Goal: Information Seeking & Learning: Compare options

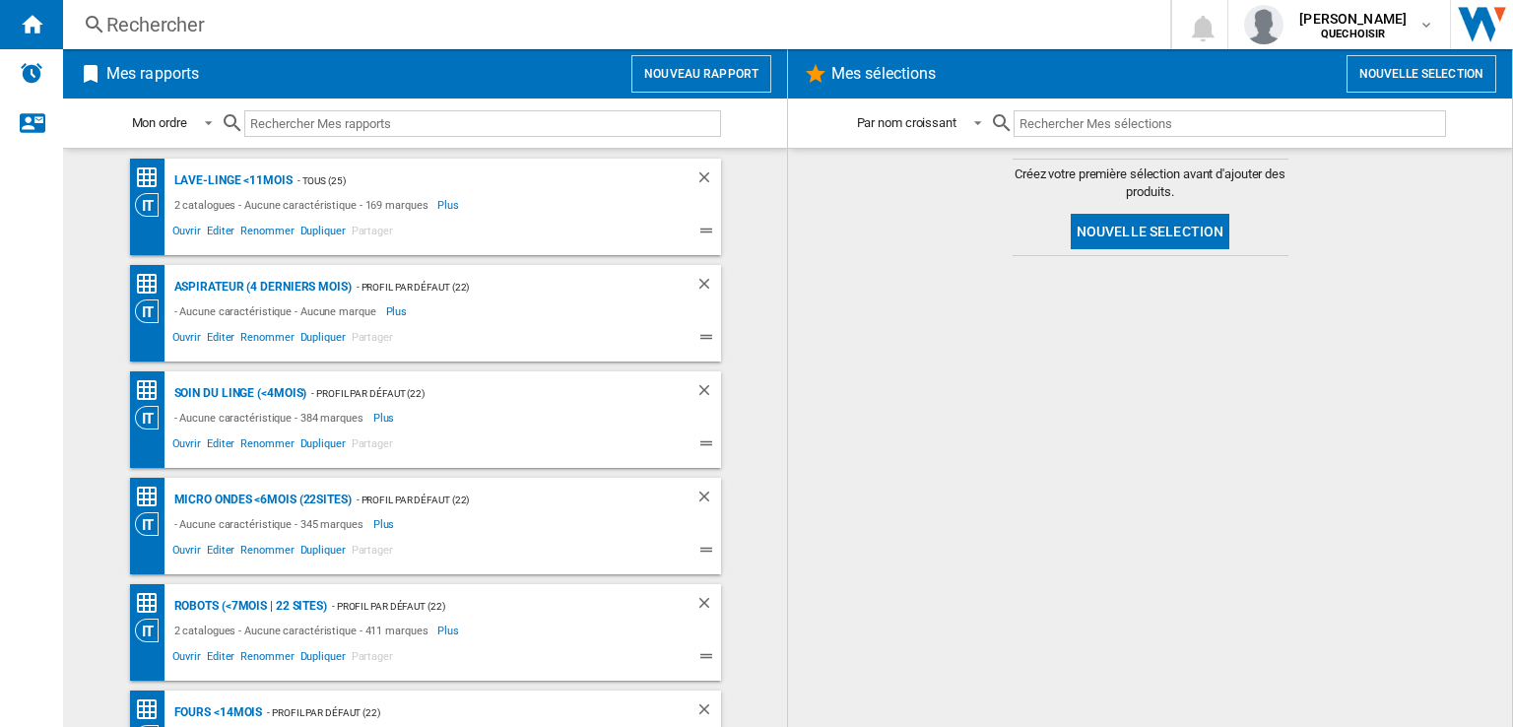
click at [794, 21] on div "Rechercher" at bounding box center [612, 25] width 1013 height 28
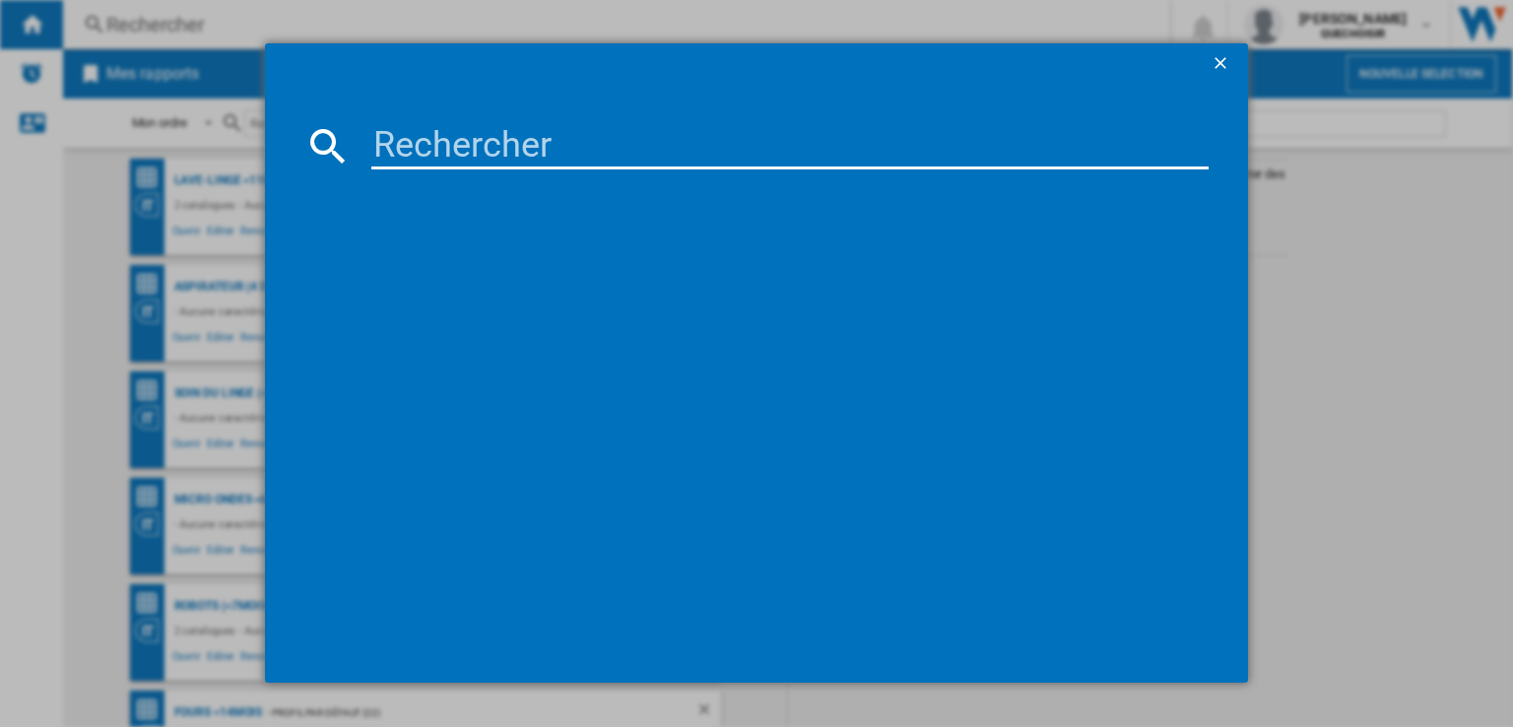
click at [802, 127] on input at bounding box center [789, 145] width 837 height 47
paste input "Freo Flow"
type input "Freo Flow"
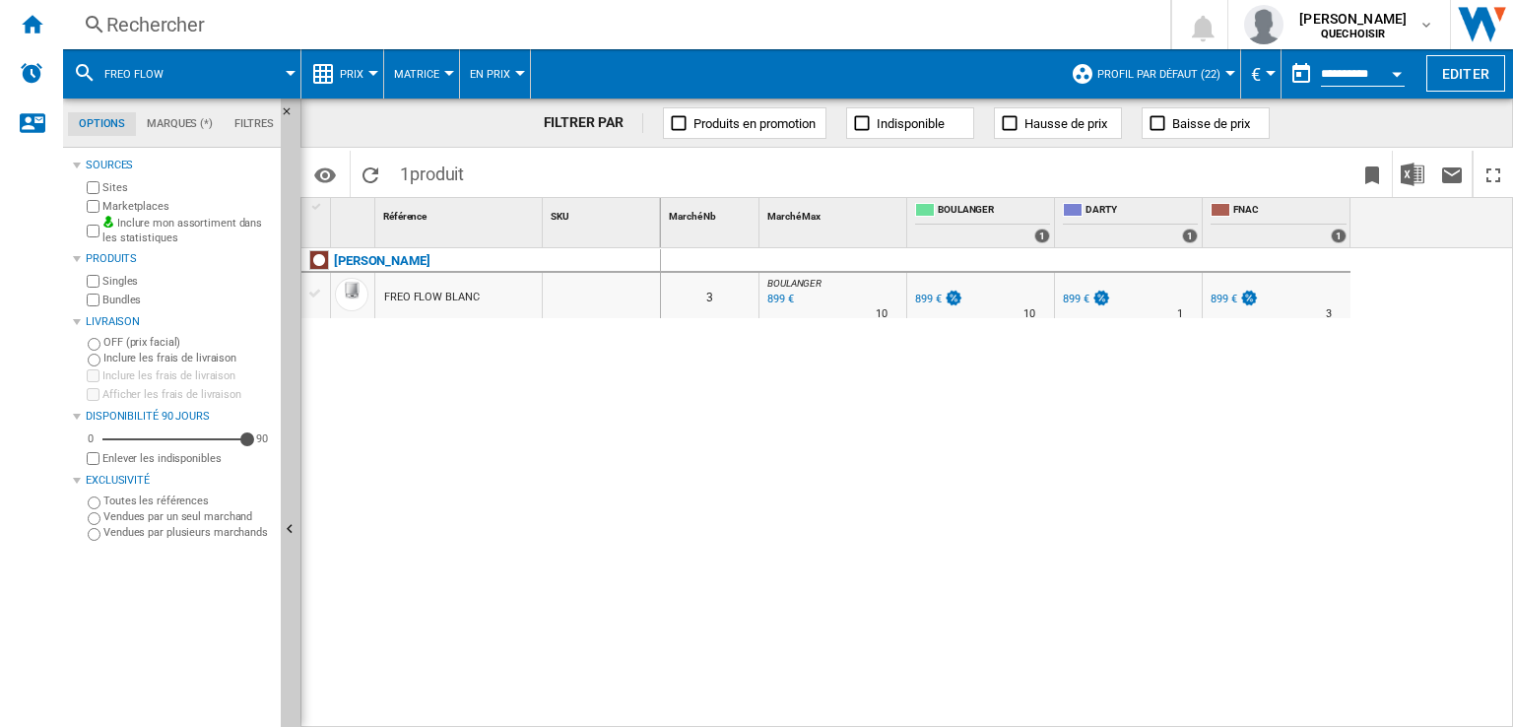
click at [759, 22] on div "Rechercher" at bounding box center [612, 25] width 1013 height 28
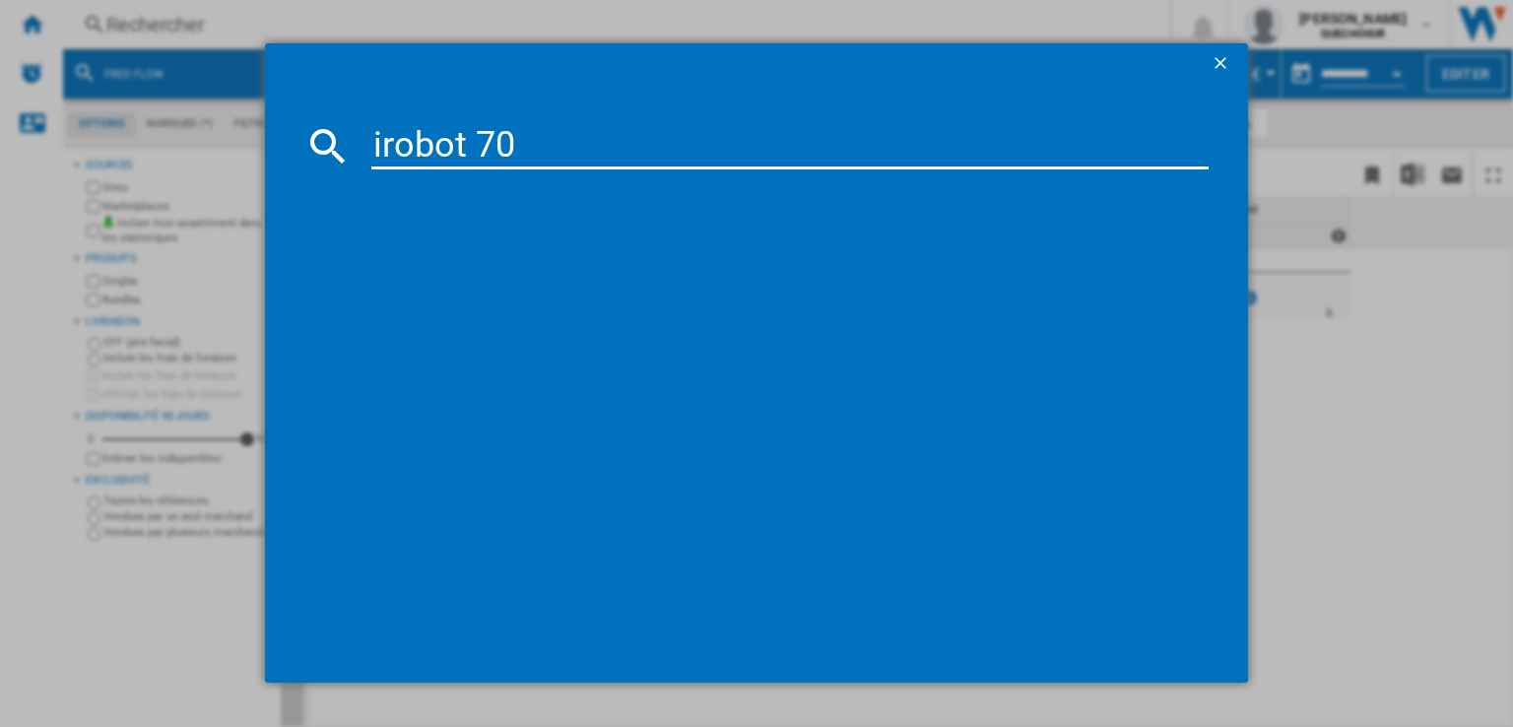
type input "irobot 705"
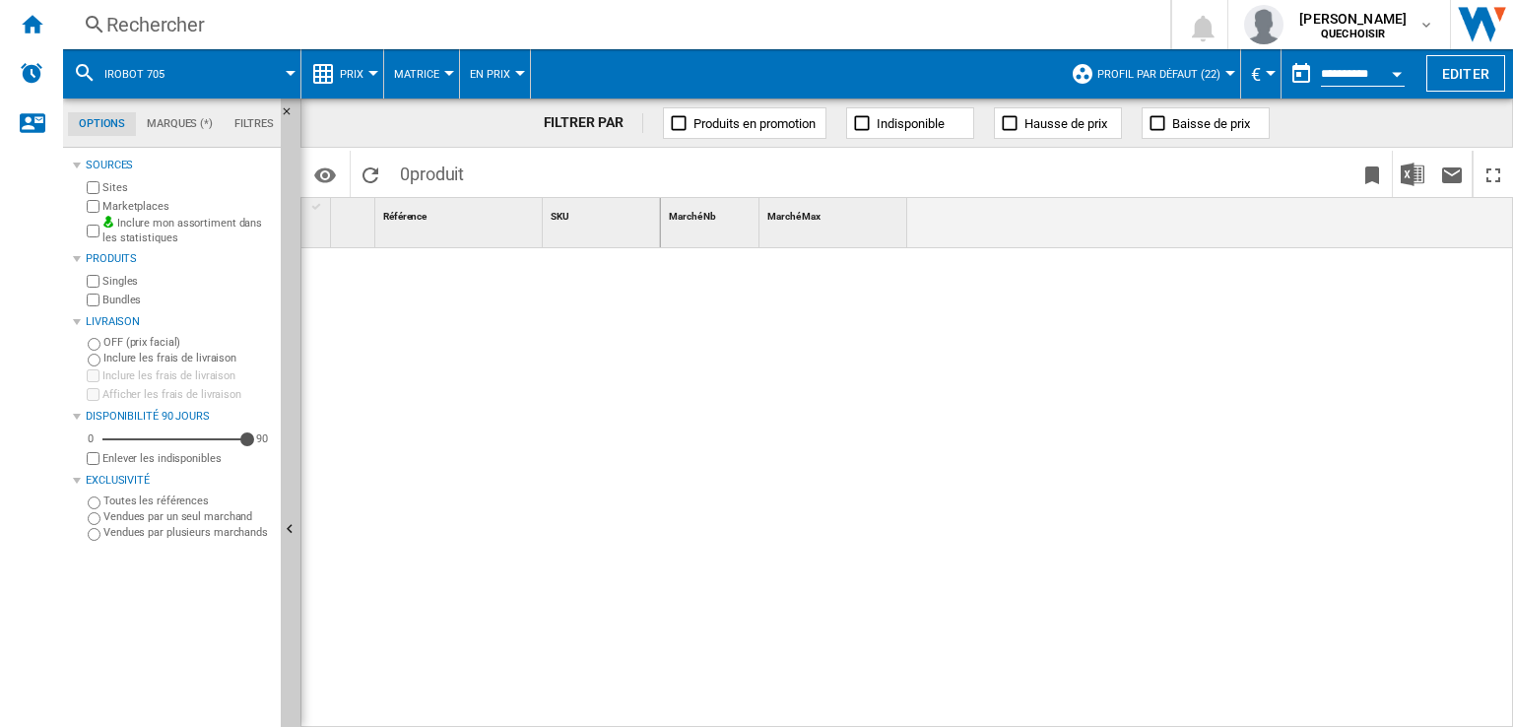
click at [1198, 66] on button "Profil par défaut (22)" at bounding box center [1163, 73] width 133 height 49
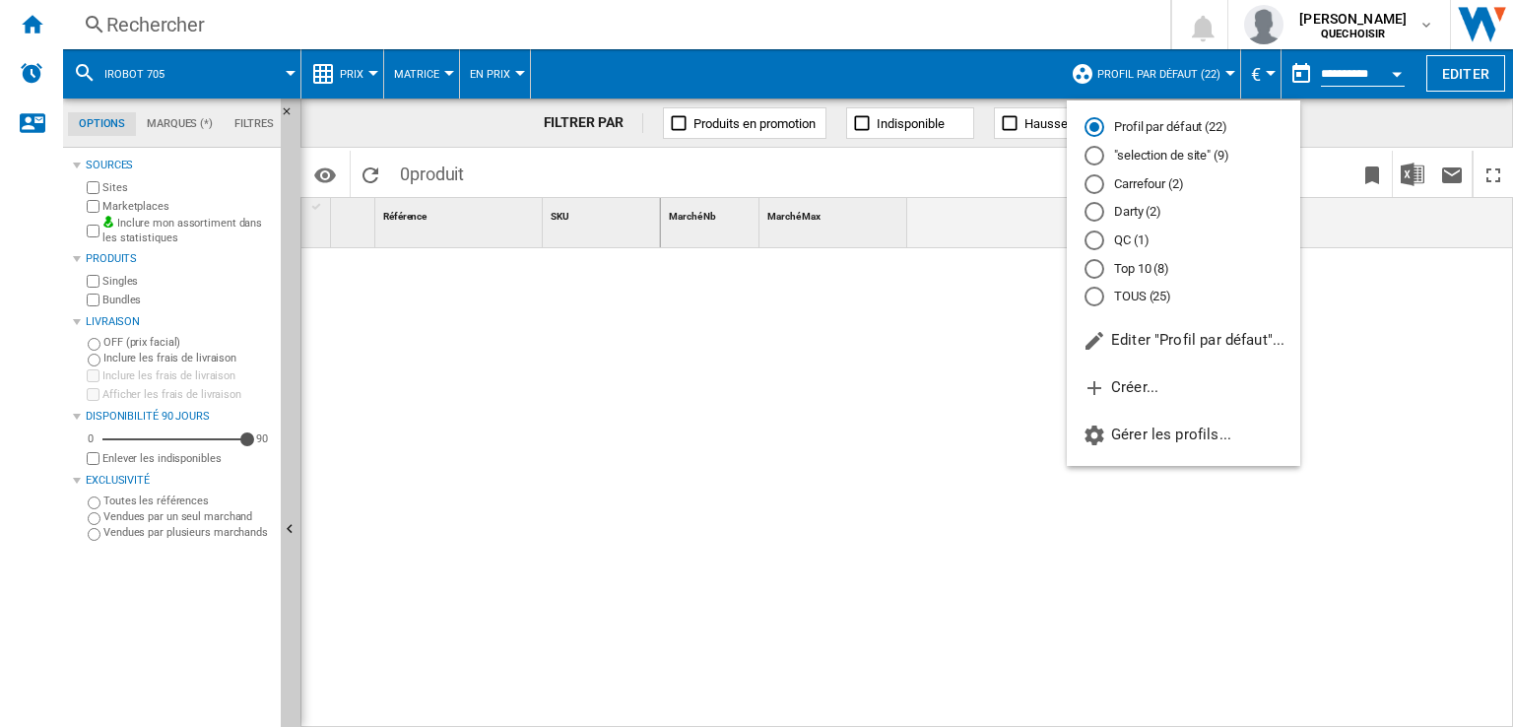
click at [1115, 295] on md-radio-button "TOUS (25)" at bounding box center [1184, 297] width 198 height 19
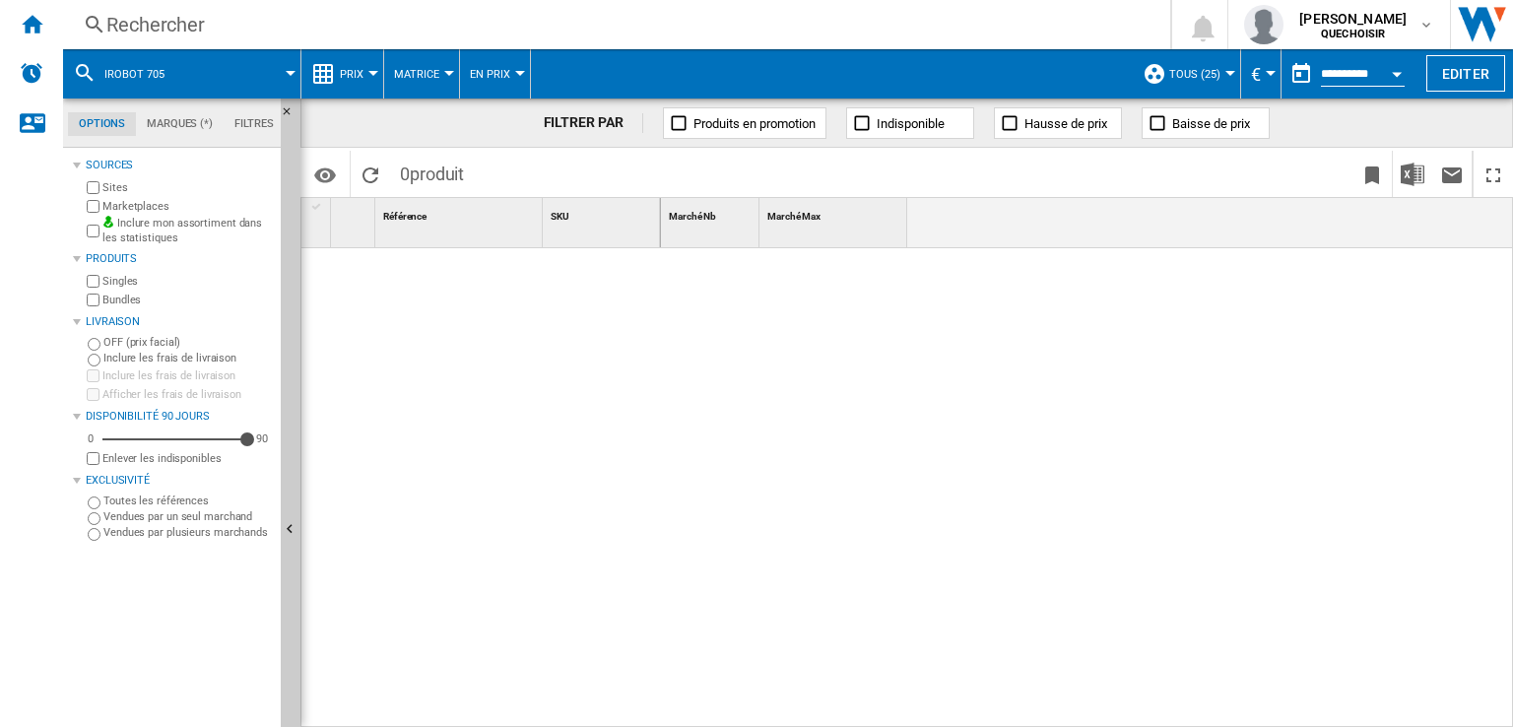
click at [862, 24] on div "Rechercher" at bounding box center [612, 25] width 1013 height 28
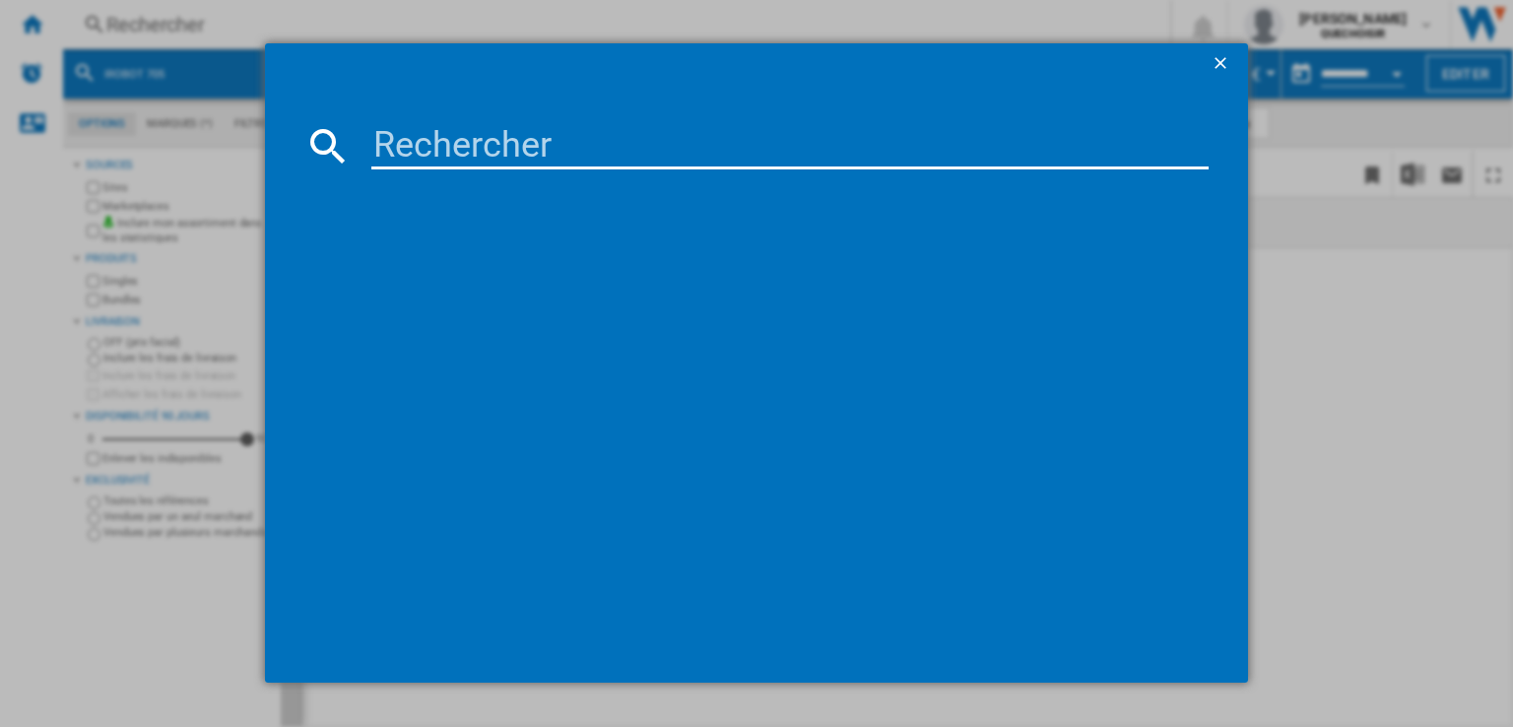
type input "705 Combo"
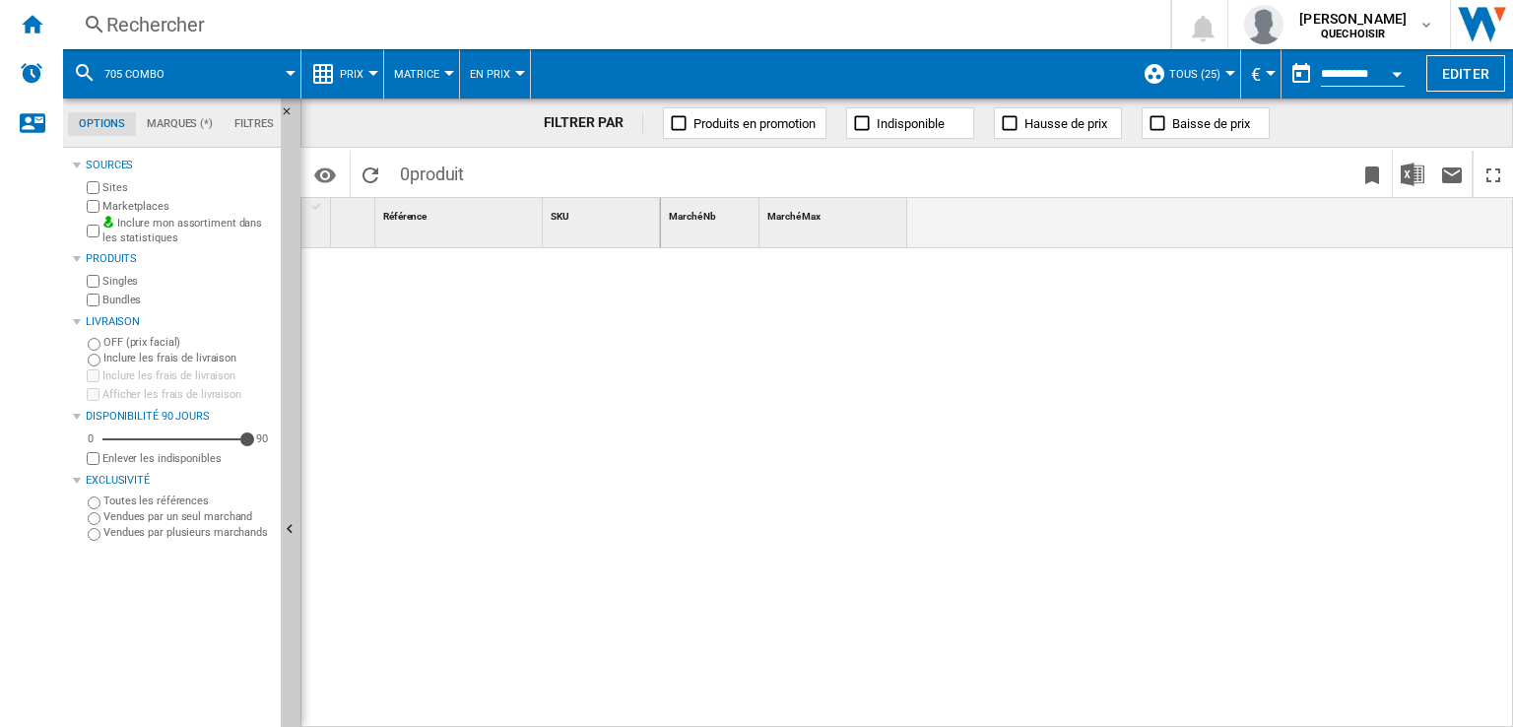
click at [597, 35] on div "Rechercher" at bounding box center [612, 25] width 1013 height 28
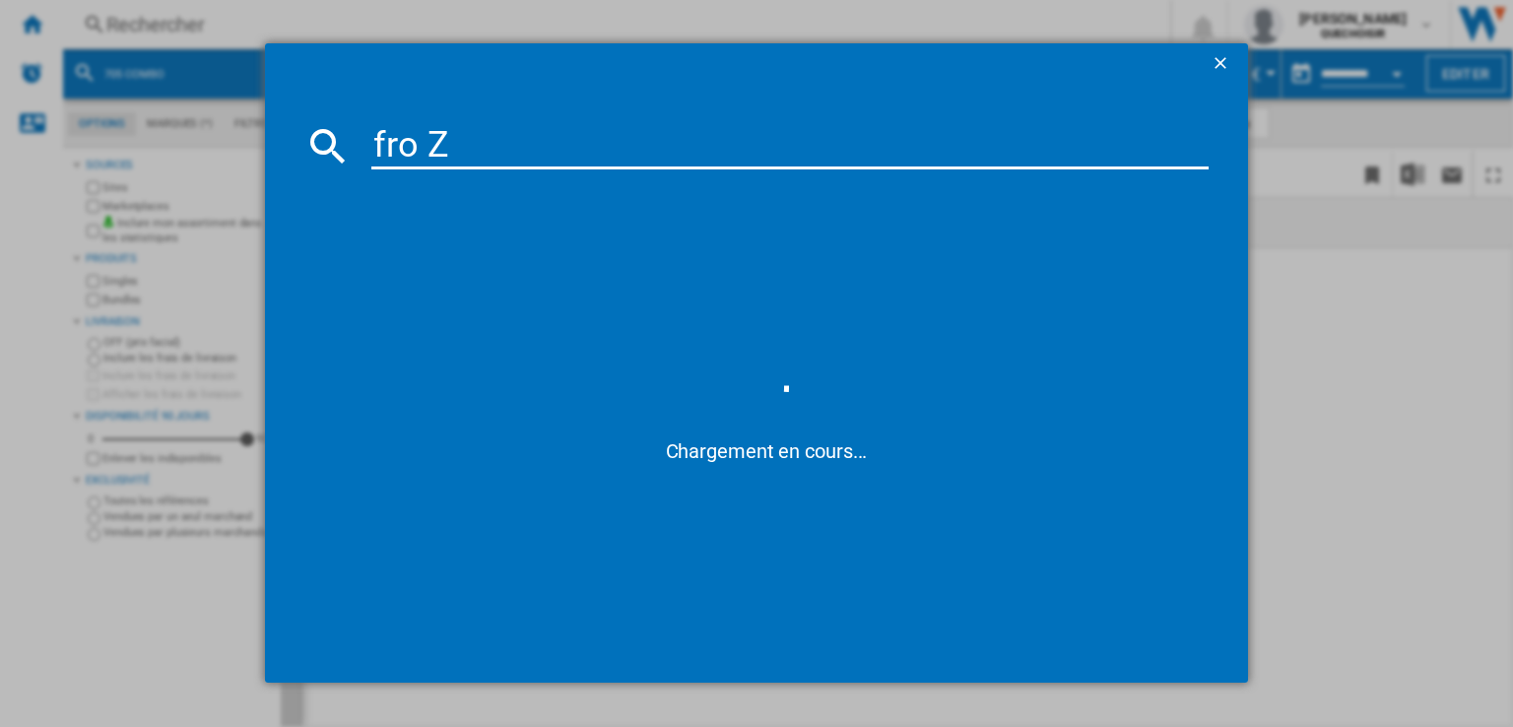
type input "freo Z"
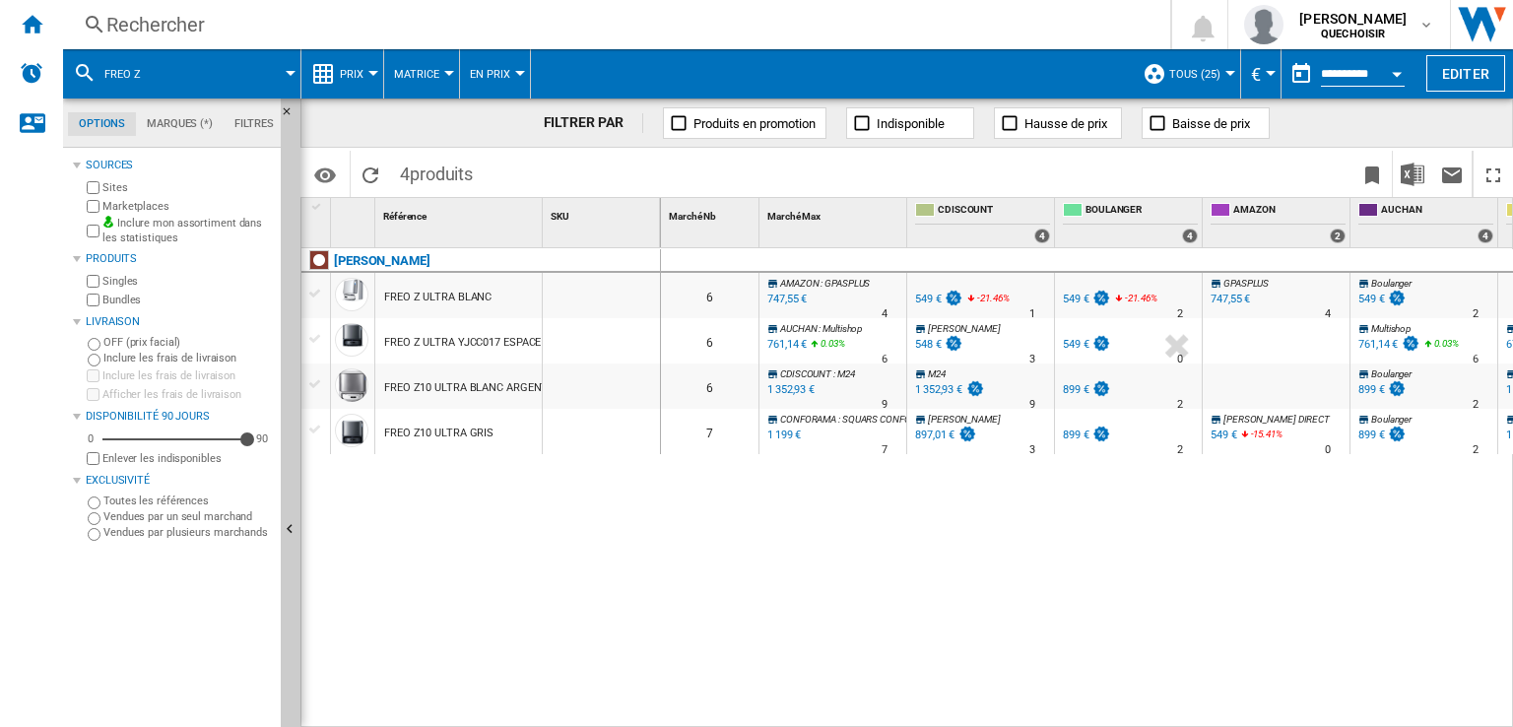
click at [128, 210] on label "Marketplaces" at bounding box center [187, 206] width 170 height 15
click at [422, 75] on span "Matrice" at bounding box center [416, 74] width 45 height 13
click at [426, 164] on span "Classement" at bounding box center [439, 170] width 81 height 18
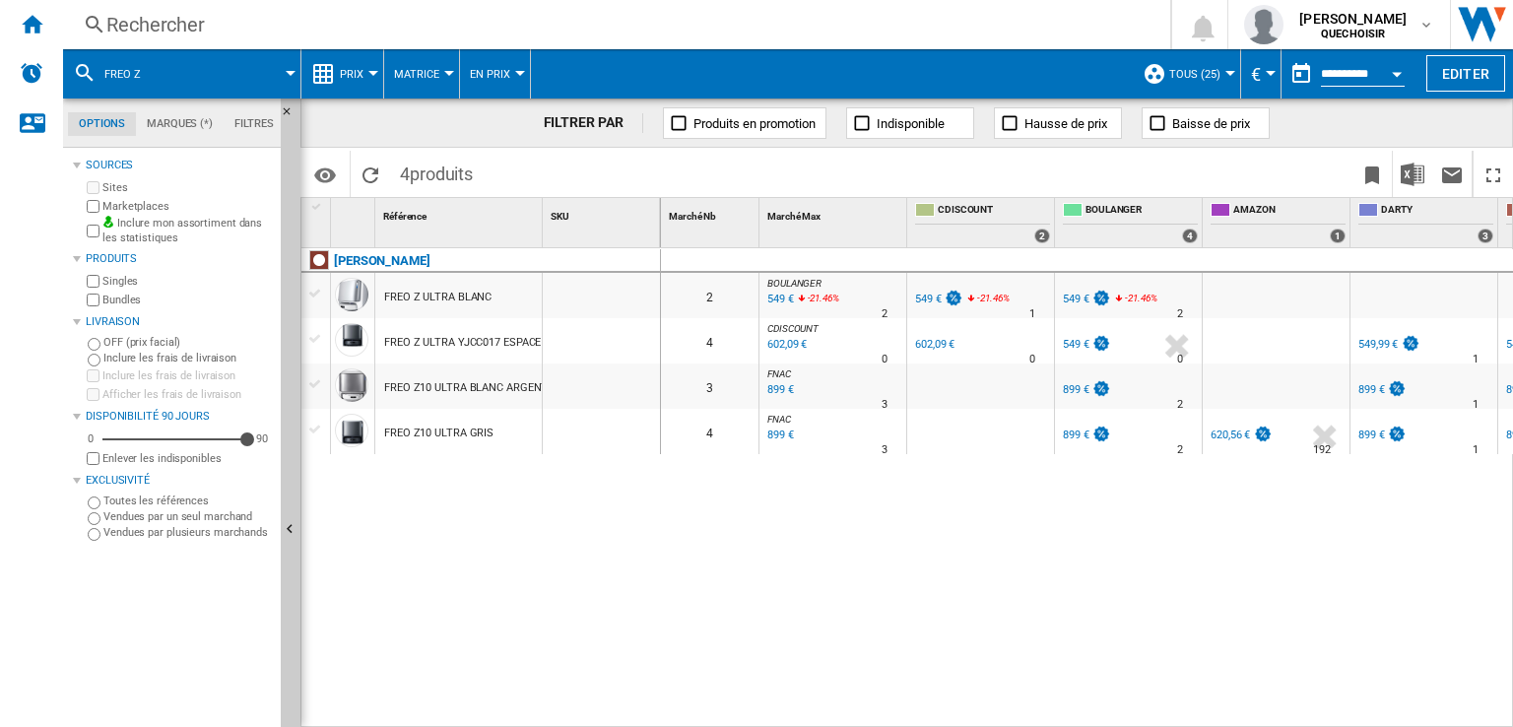
click at [1073, 392] on div "899 €" at bounding box center [1076, 389] width 27 height 13
click at [1068, 436] on div "899 €" at bounding box center [1076, 435] width 27 height 13
click at [416, 76] on span "Matrice" at bounding box center [416, 74] width 45 height 13
click at [418, 178] on span "Classement" at bounding box center [439, 170] width 81 height 18
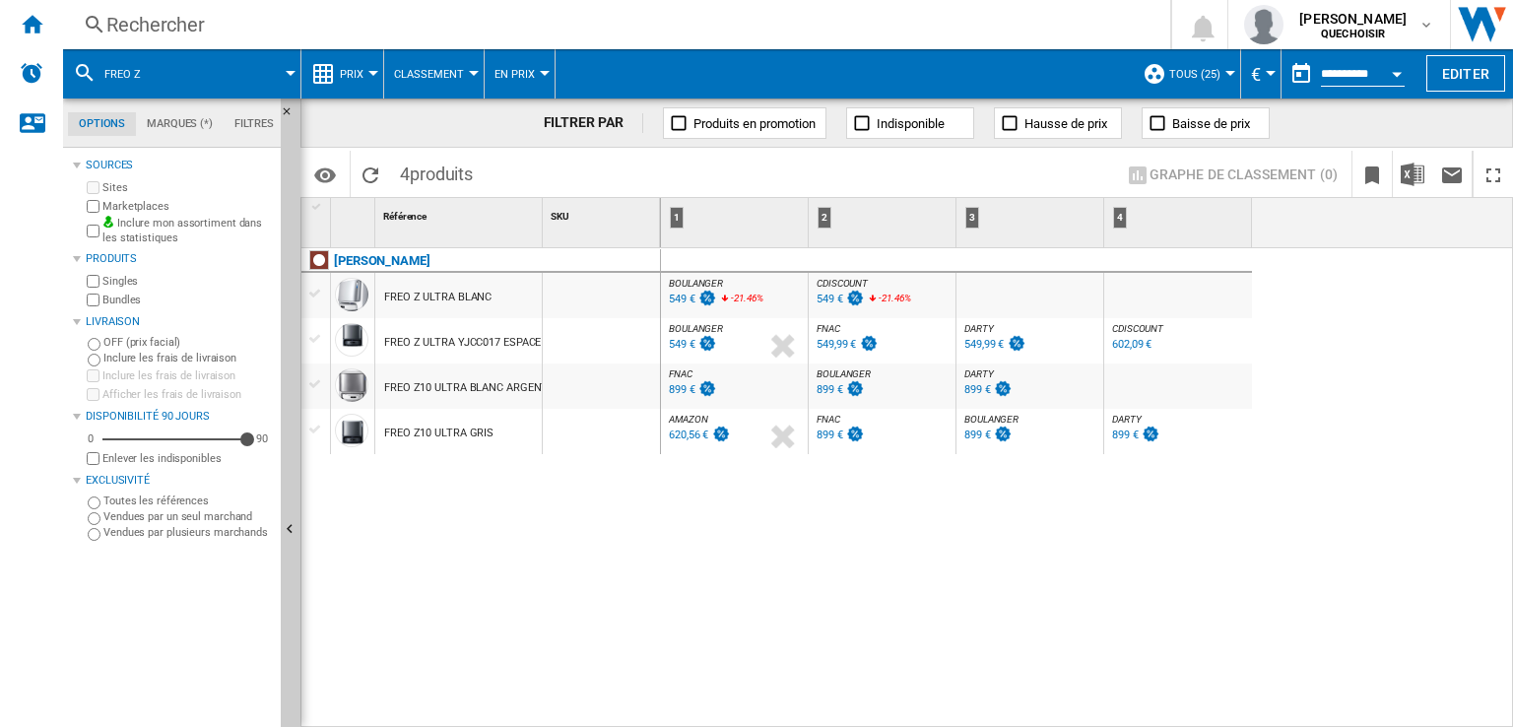
click at [324, 431] on div at bounding box center [315, 430] width 21 height 18
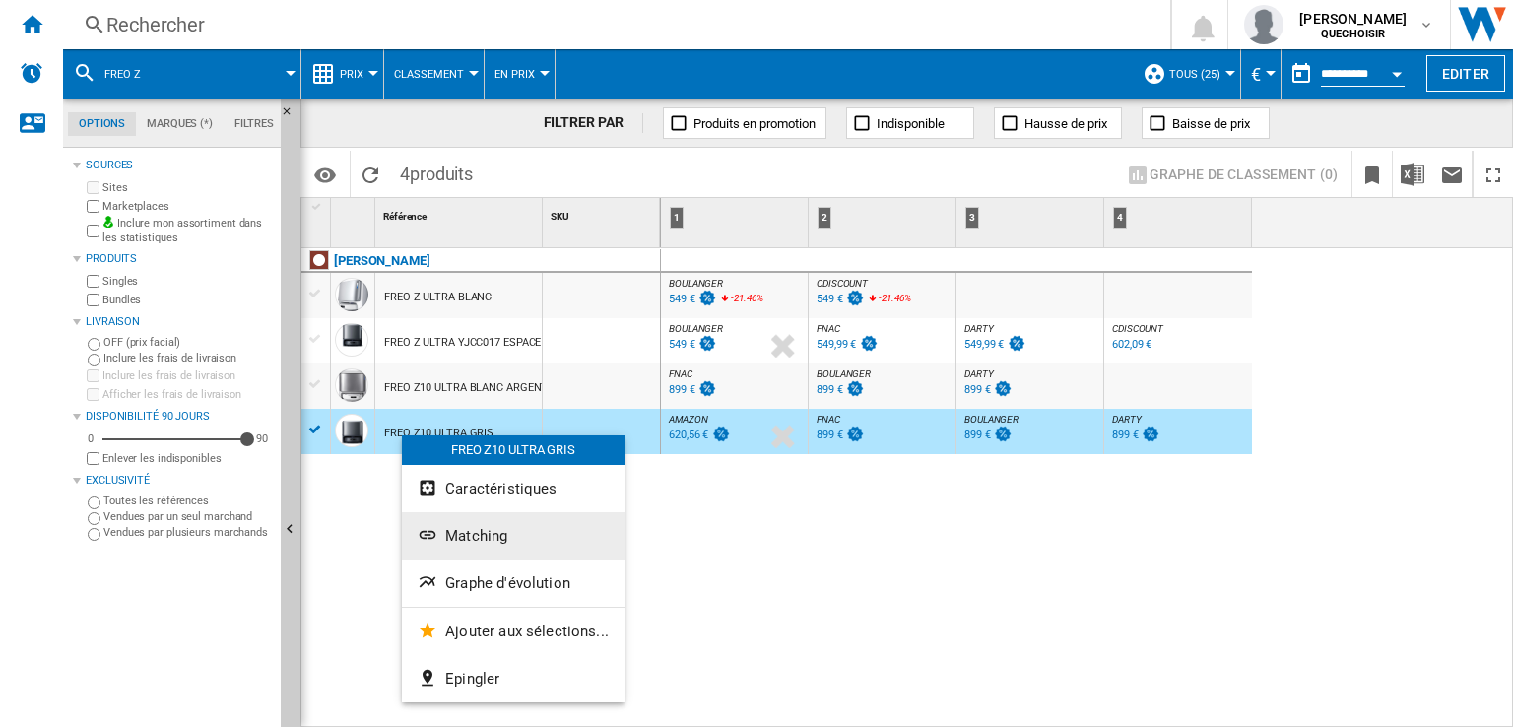
click at [468, 534] on span "Matching" at bounding box center [476, 536] width 62 height 18
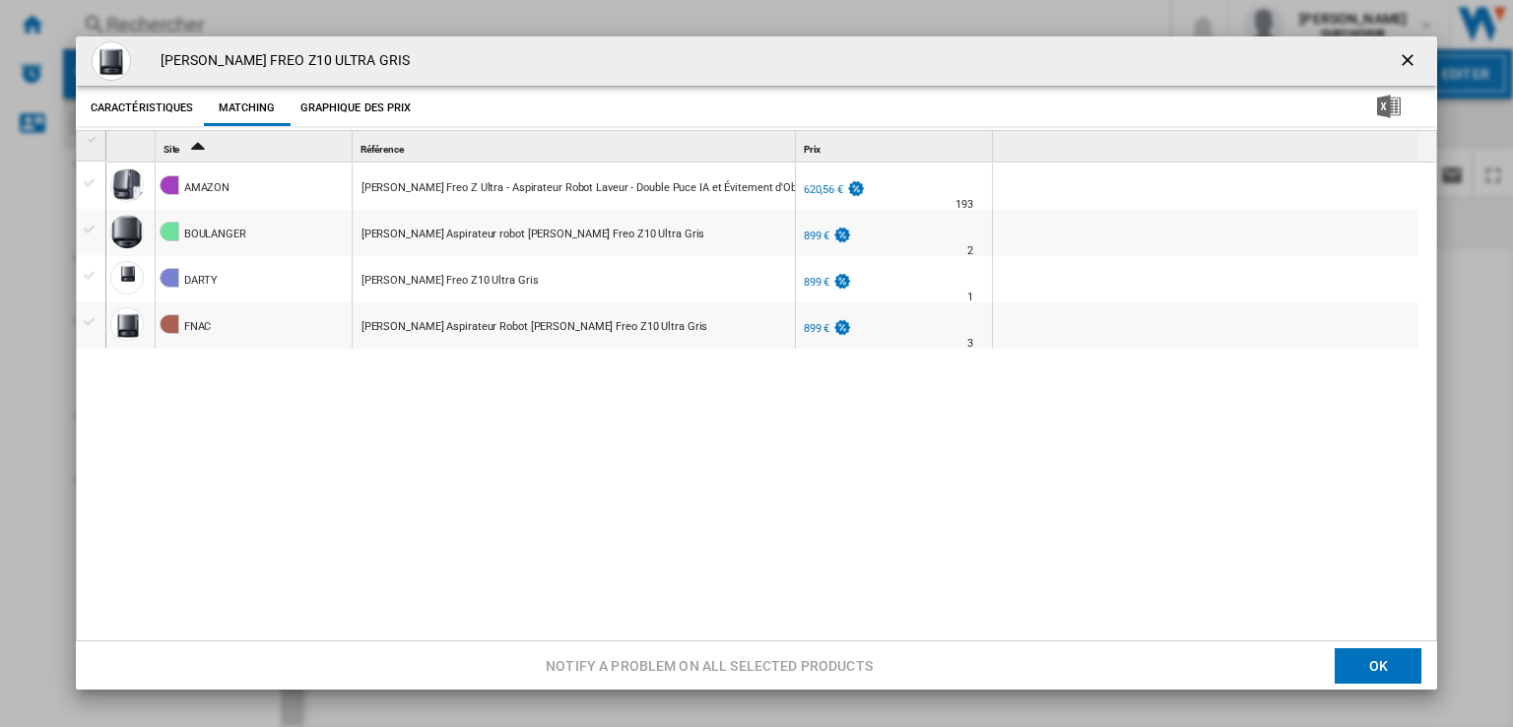
click at [92, 181] on div "Product popup" at bounding box center [91, 183] width 21 height 18
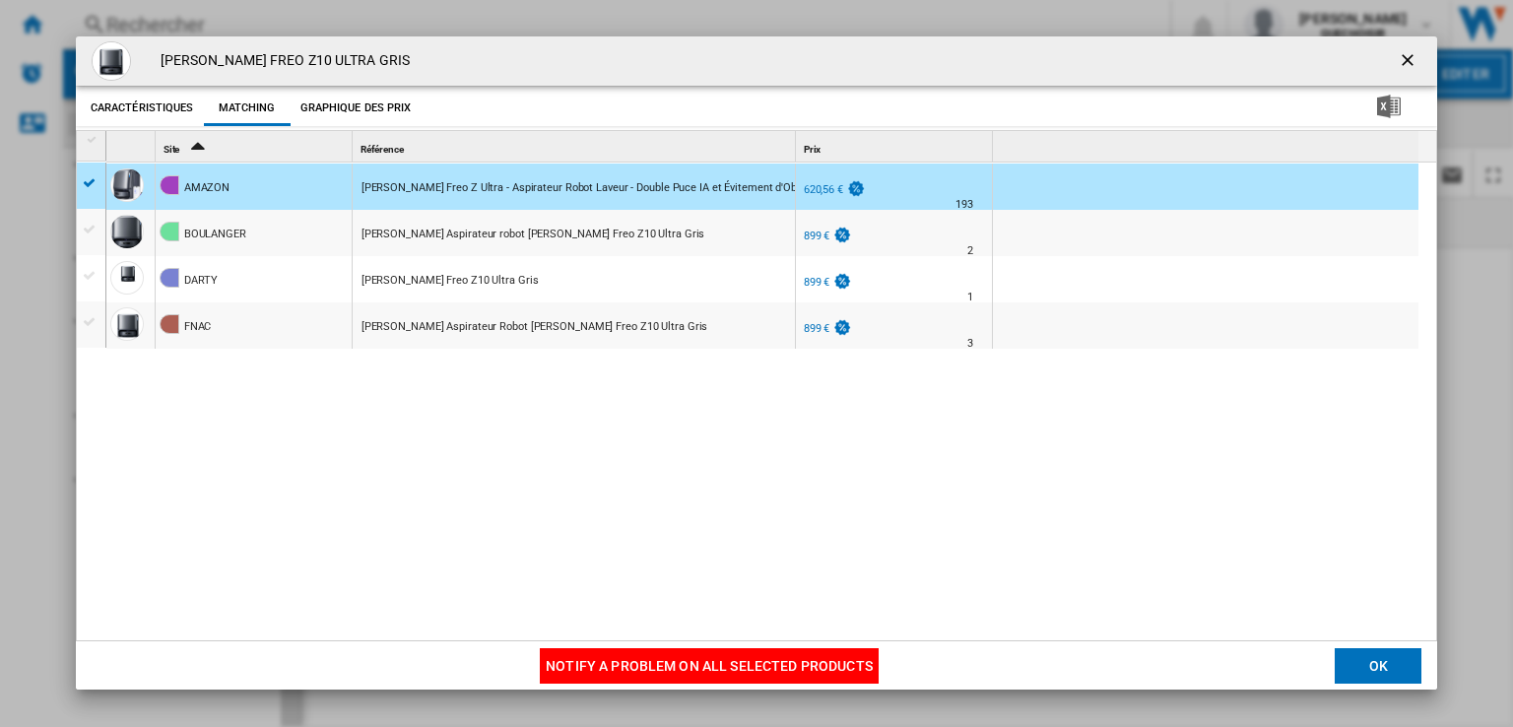
click at [591, 666] on button "Notify a problem on all selected products" at bounding box center [709, 665] width 339 height 35
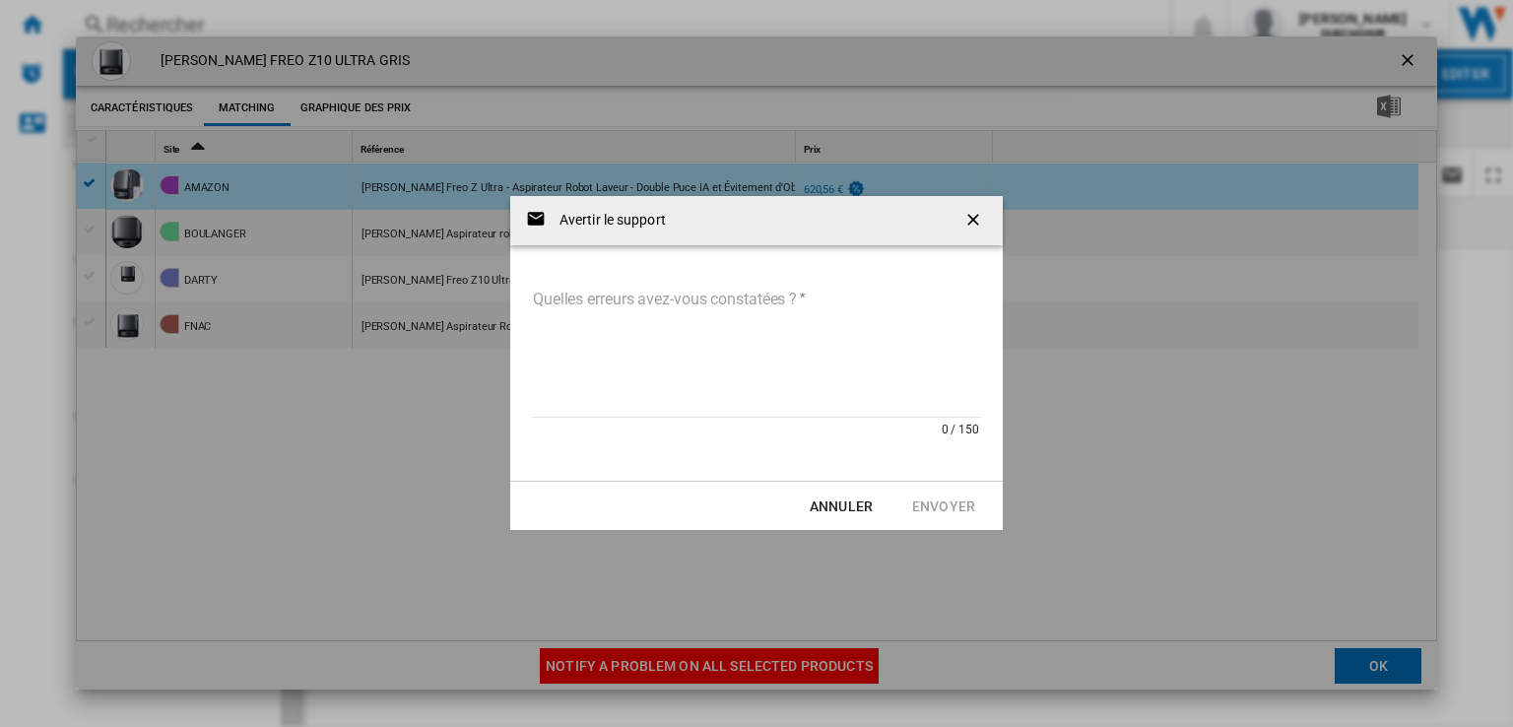
click at [624, 342] on textarea "Quelles erreurs avez-vous constatées ?" at bounding box center [756, 351] width 449 height 133
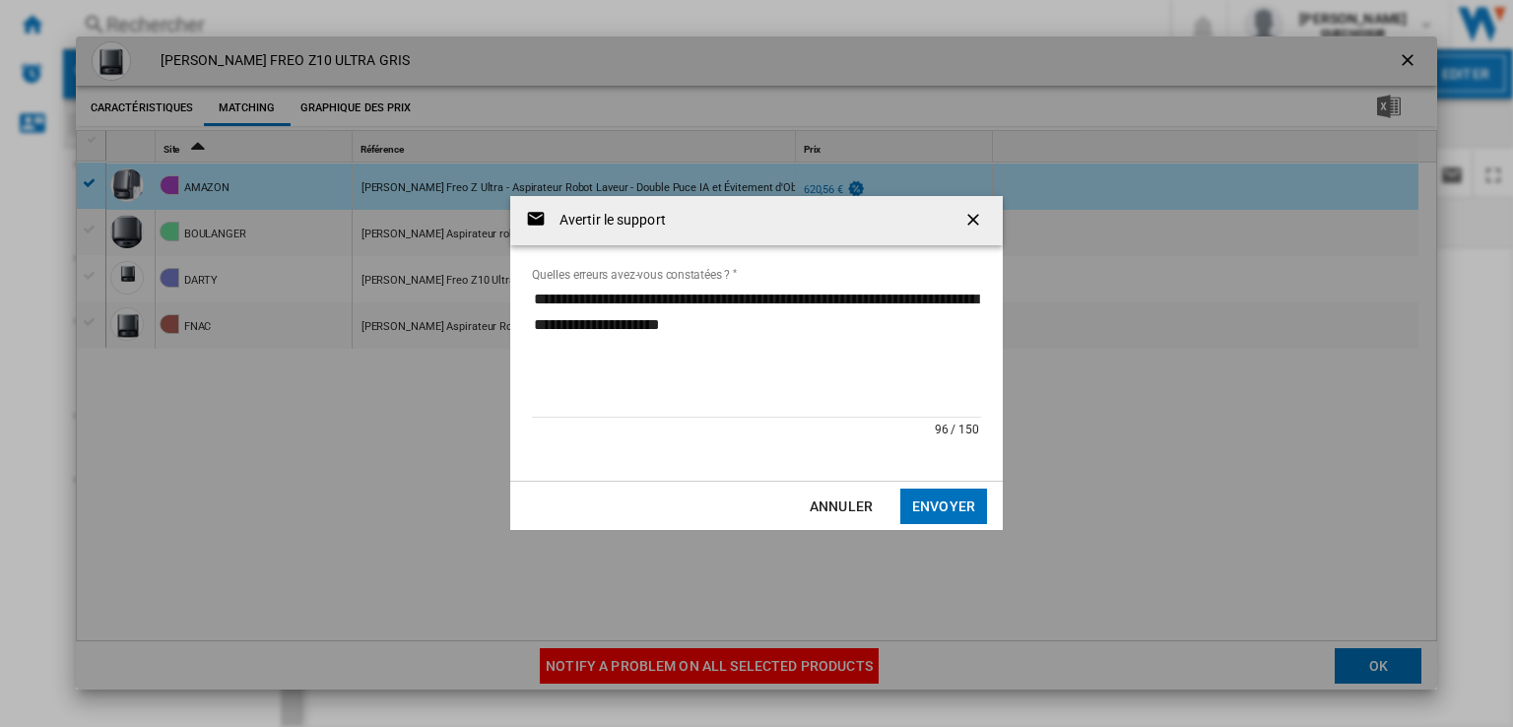
click at [910, 338] on textarea "**********" at bounding box center [756, 351] width 449 height 133
type textarea "**********"
click at [927, 501] on button "Envoyer" at bounding box center [943, 506] width 87 height 35
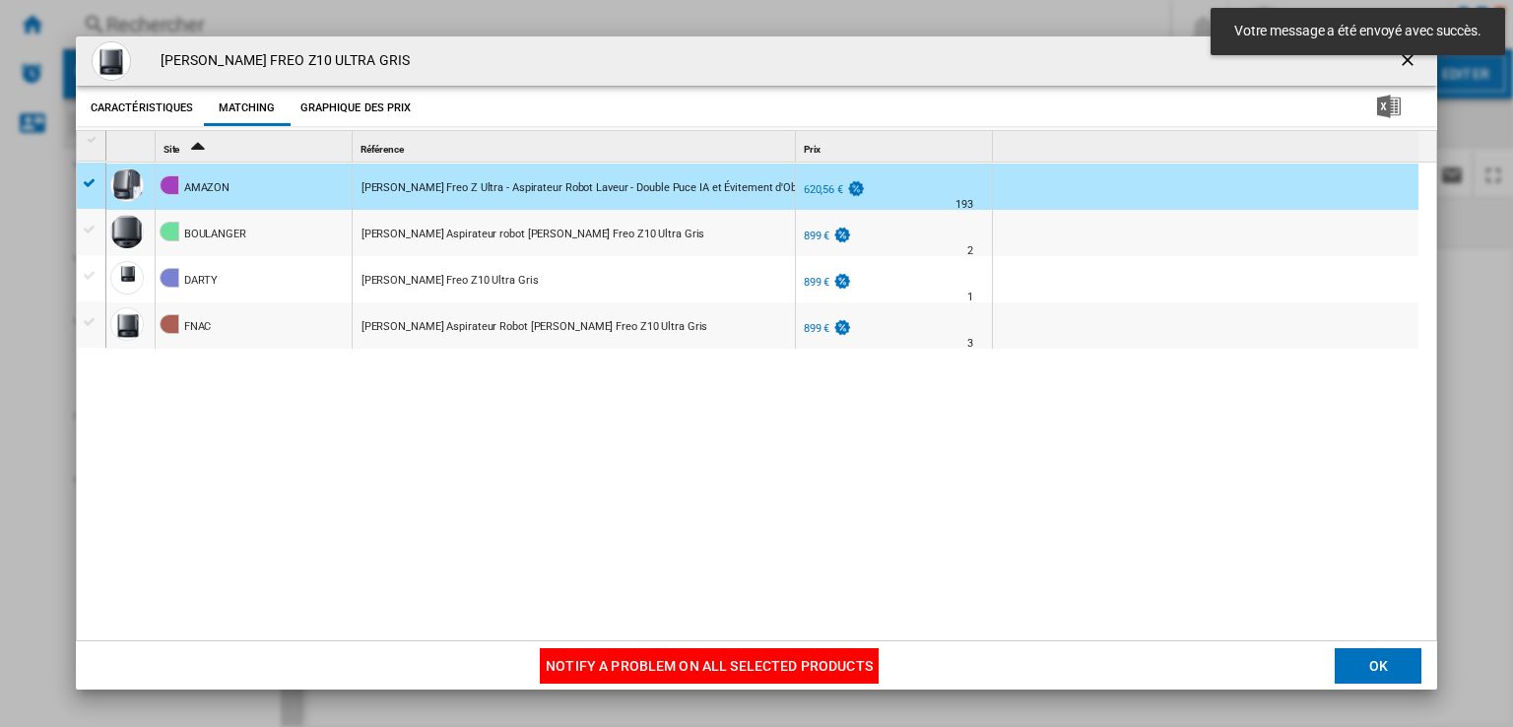
click at [1396, 62] on md-toast "Votre message a été envoyé avec succès." at bounding box center [1358, 31] width 310 height 63
click at [1399, 65] on ng-md-icon "getI18NText('BUTTONS.CLOSE_DIALOG')" at bounding box center [1410, 62] width 24 height 24
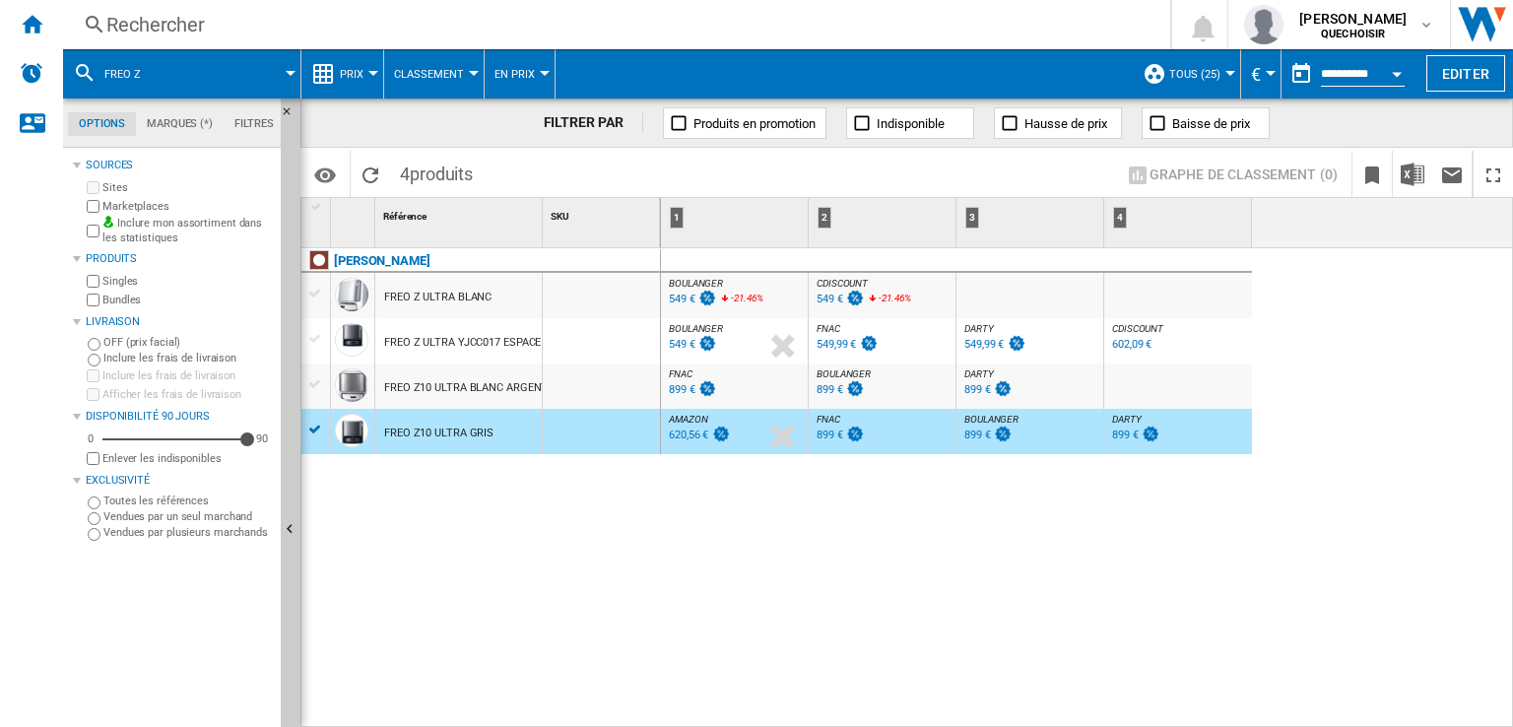
click at [557, 34] on div "Rechercher" at bounding box center [612, 25] width 1013 height 28
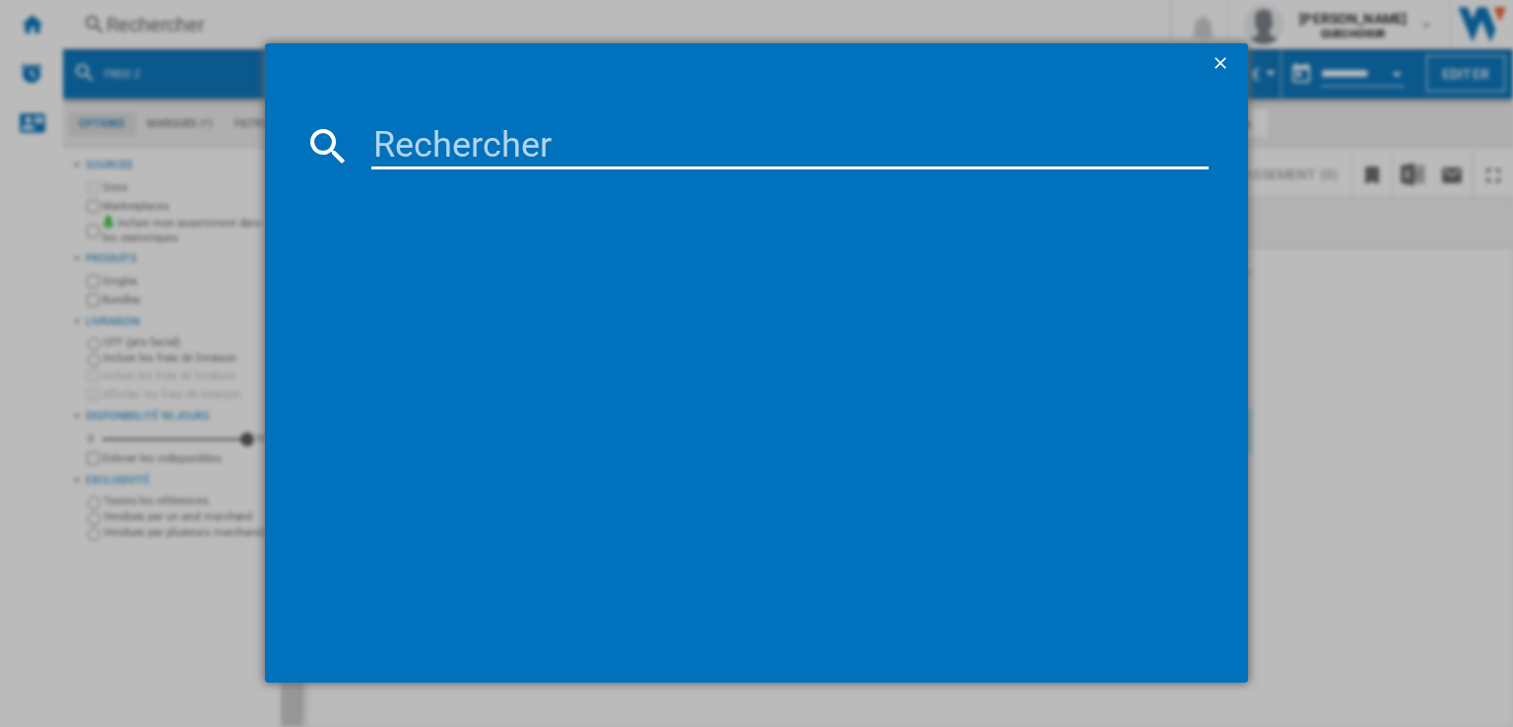
type input "BCRD2W"
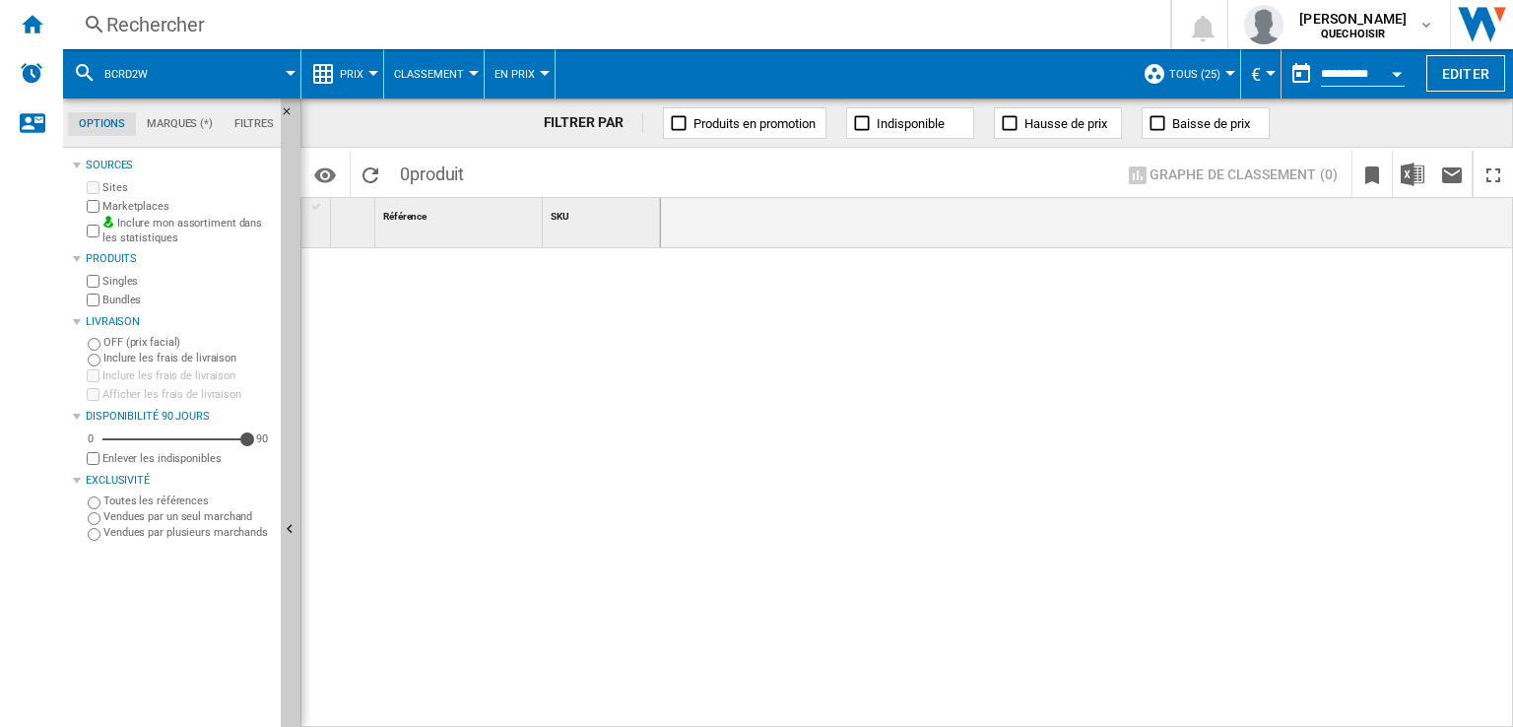
click at [465, 27] on div "Rechercher" at bounding box center [612, 25] width 1013 height 28
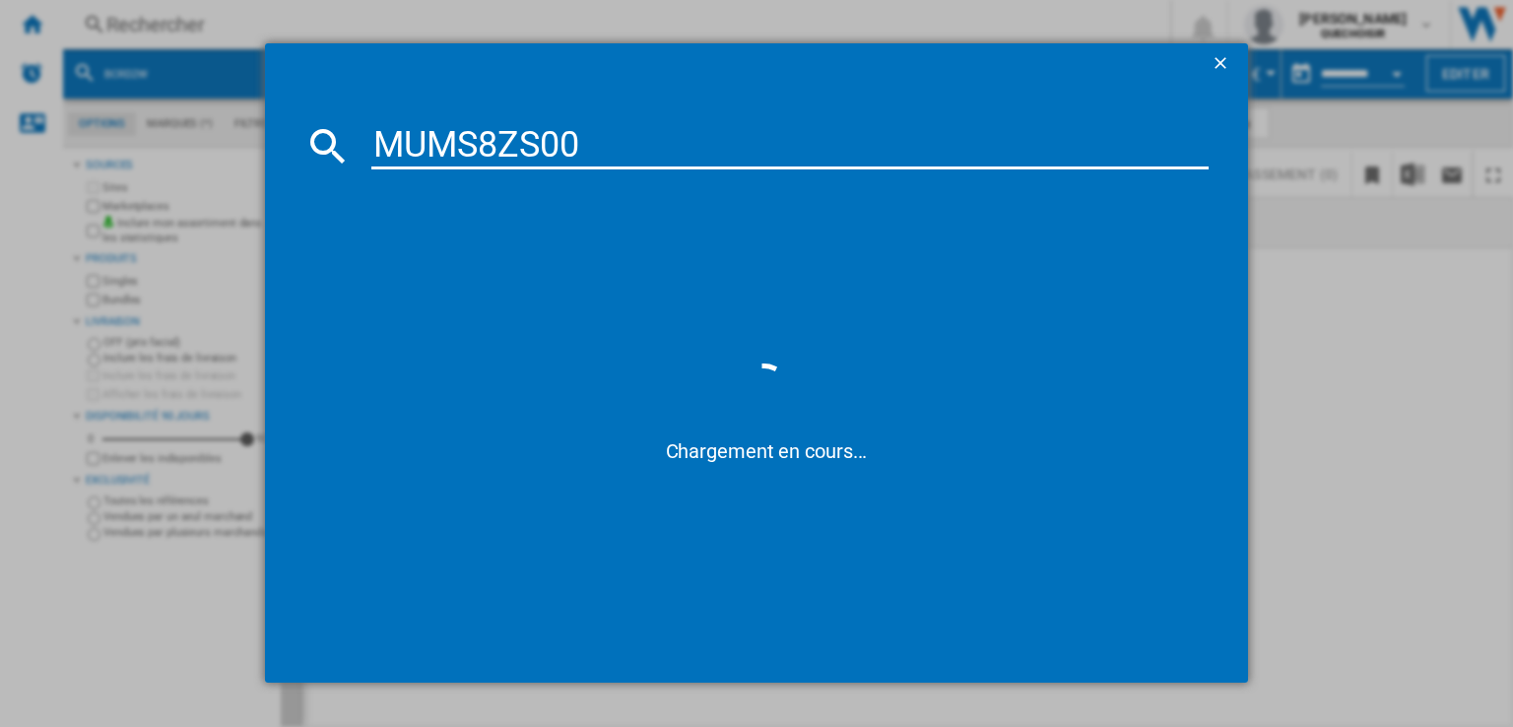
drag, startPoint x: 542, startPoint y: 148, endPoint x: 1013, endPoint y: 135, distance: 471.1
click at [958, 143] on input "MUMS8ZS00" at bounding box center [789, 145] width 837 height 47
type input "MUMS8Z"
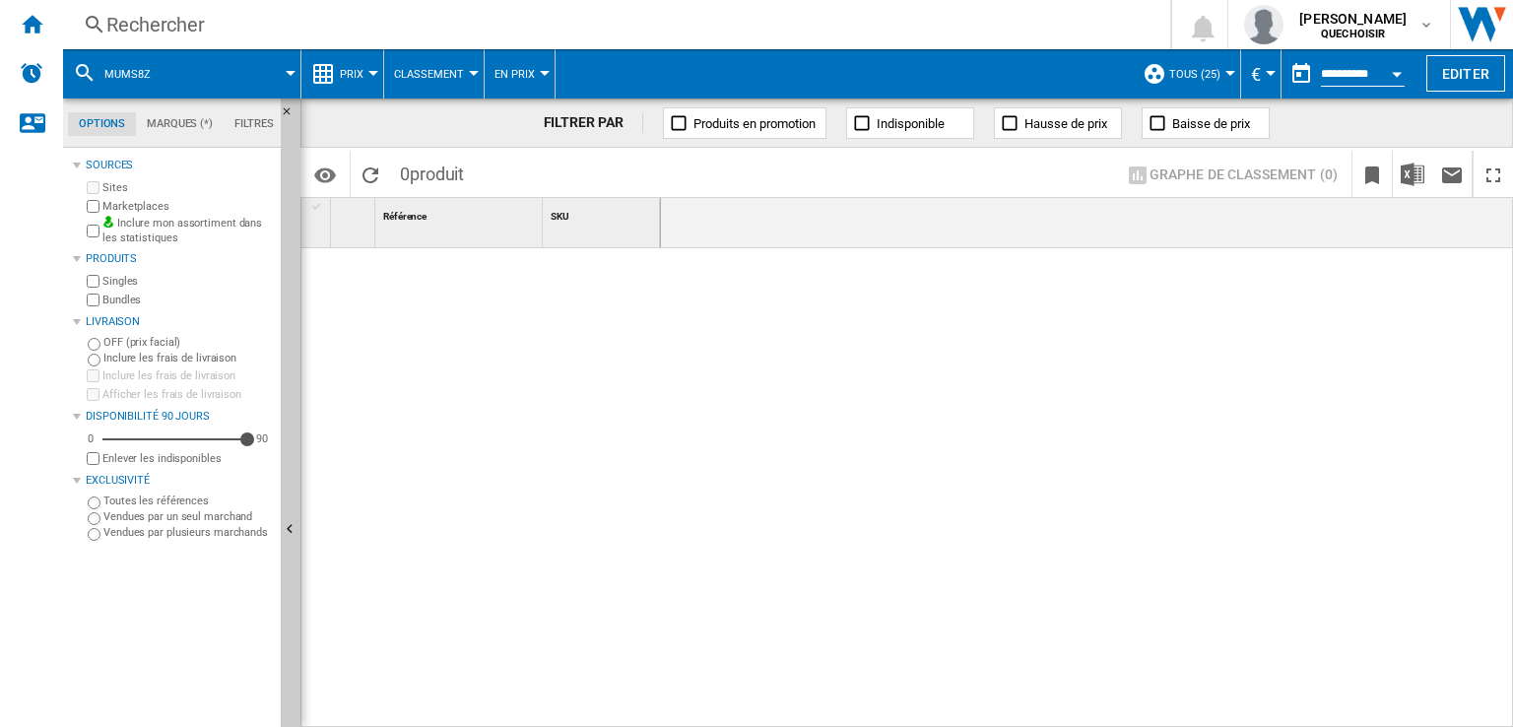
click at [409, 17] on div "Rechercher" at bounding box center [612, 25] width 1013 height 28
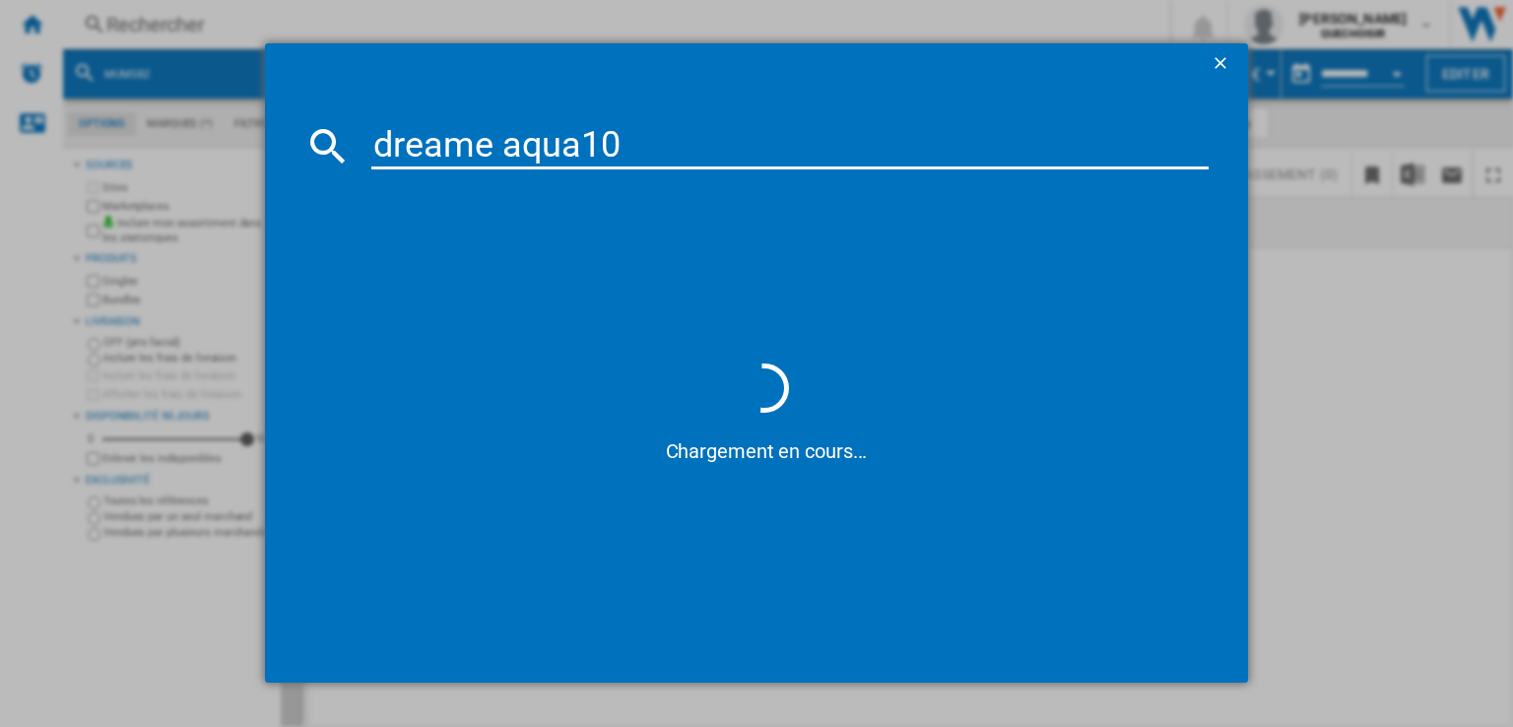
type input "dreame aqua 10"
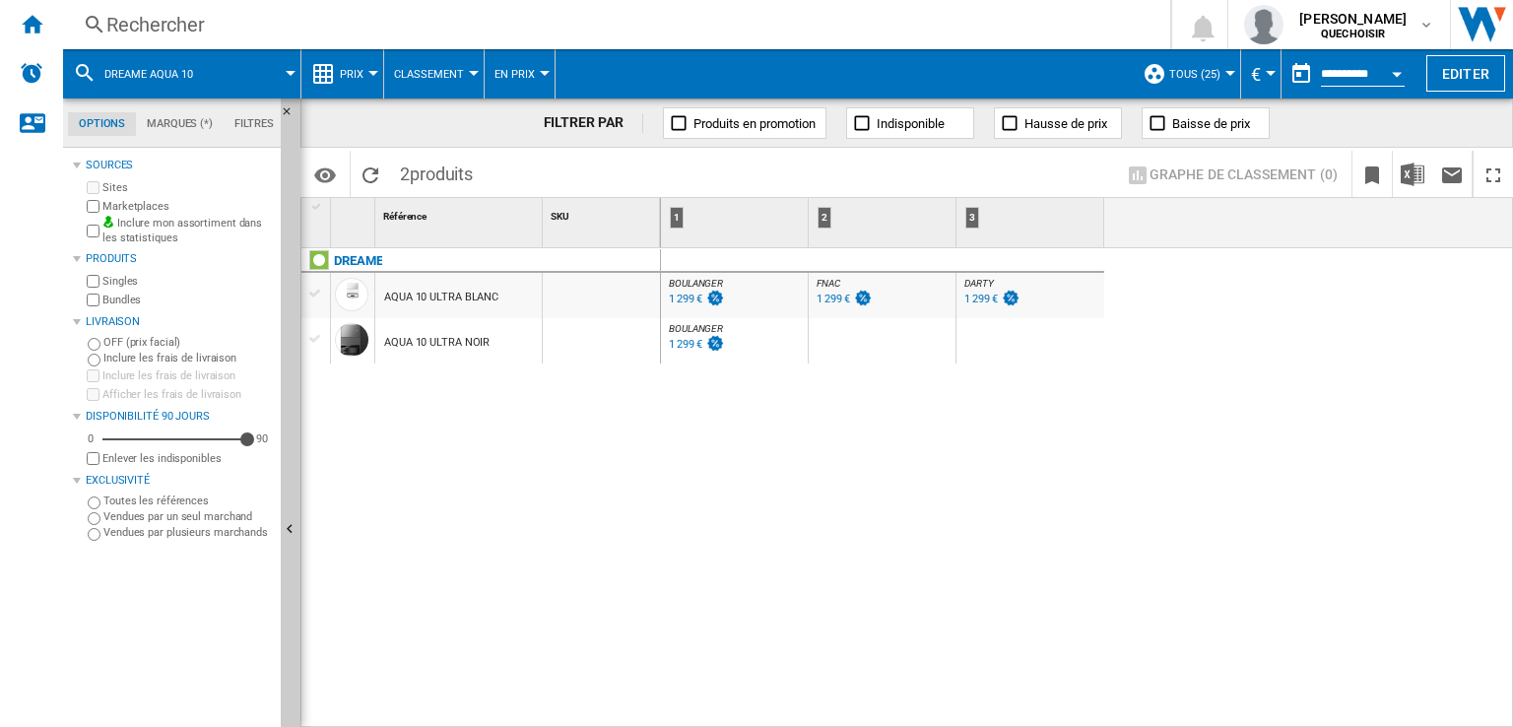
click at [694, 347] on div "1 299 €" at bounding box center [685, 344] width 33 height 13
click at [687, 299] on div "1 299 €" at bounding box center [685, 299] width 33 height 13
click at [322, 292] on div at bounding box center [315, 294] width 21 height 18
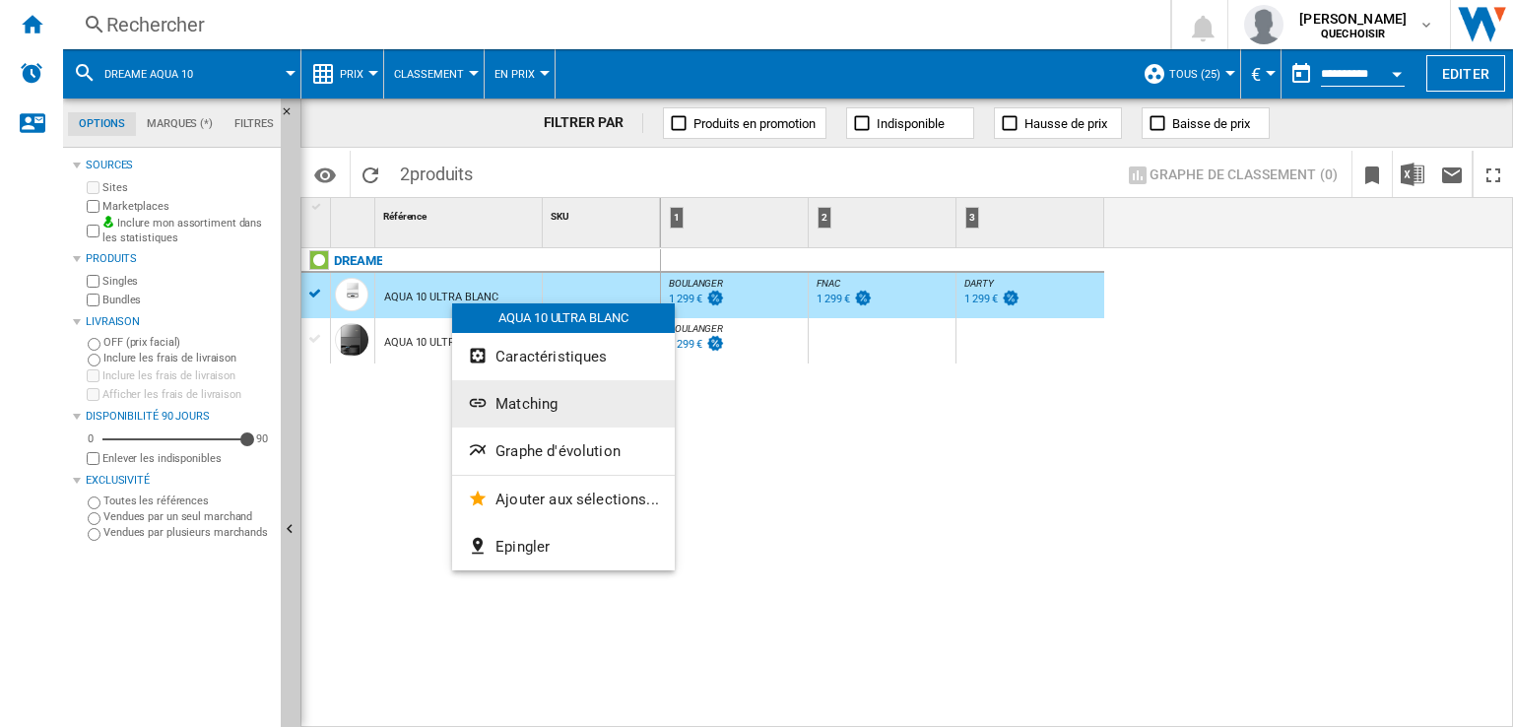
click at [504, 392] on button "Matching" at bounding box center [563, 403] width 223 height 47
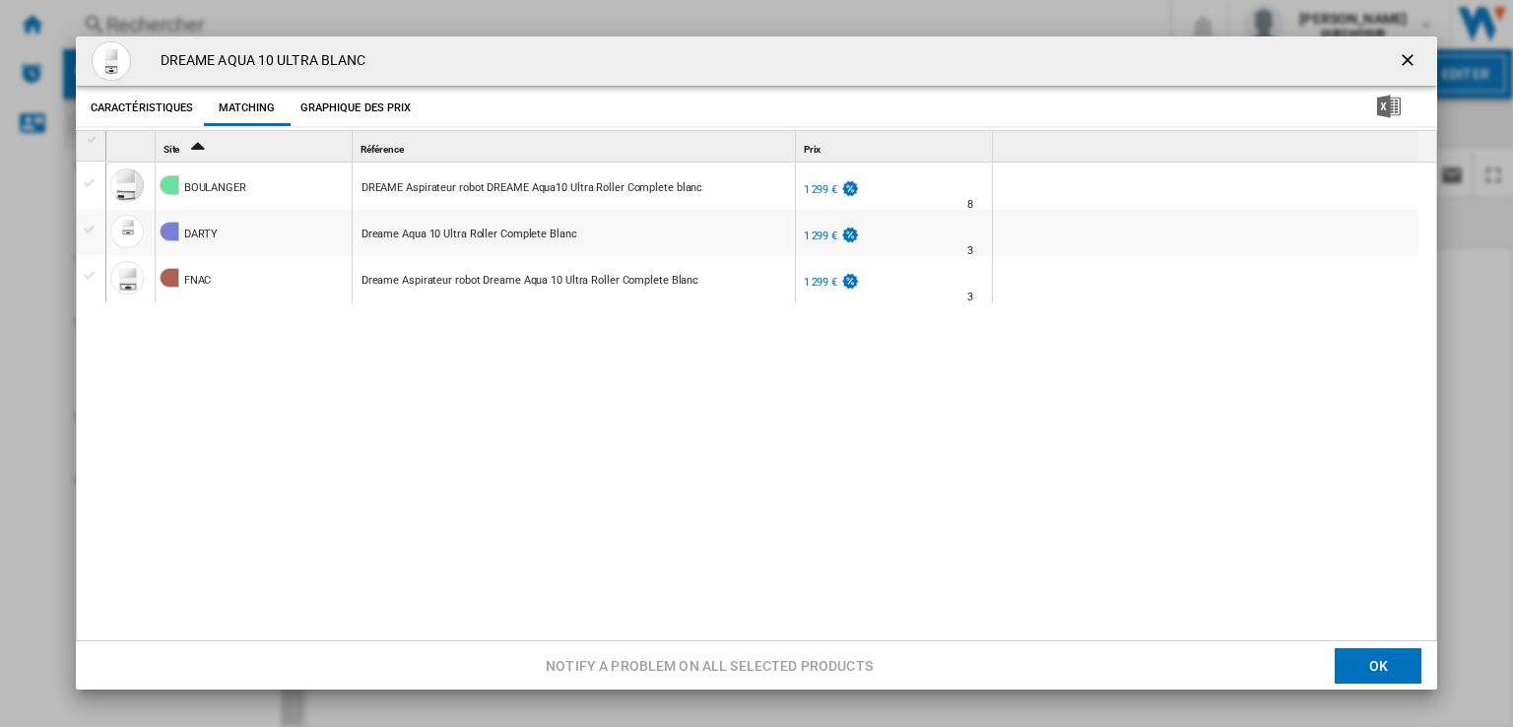
click at [1403, 56] on ng-md-icon "getI18NText('BUTTONS.CLOSE_DIALOG')" at bounding box center [1410, 62] width 24 height 24
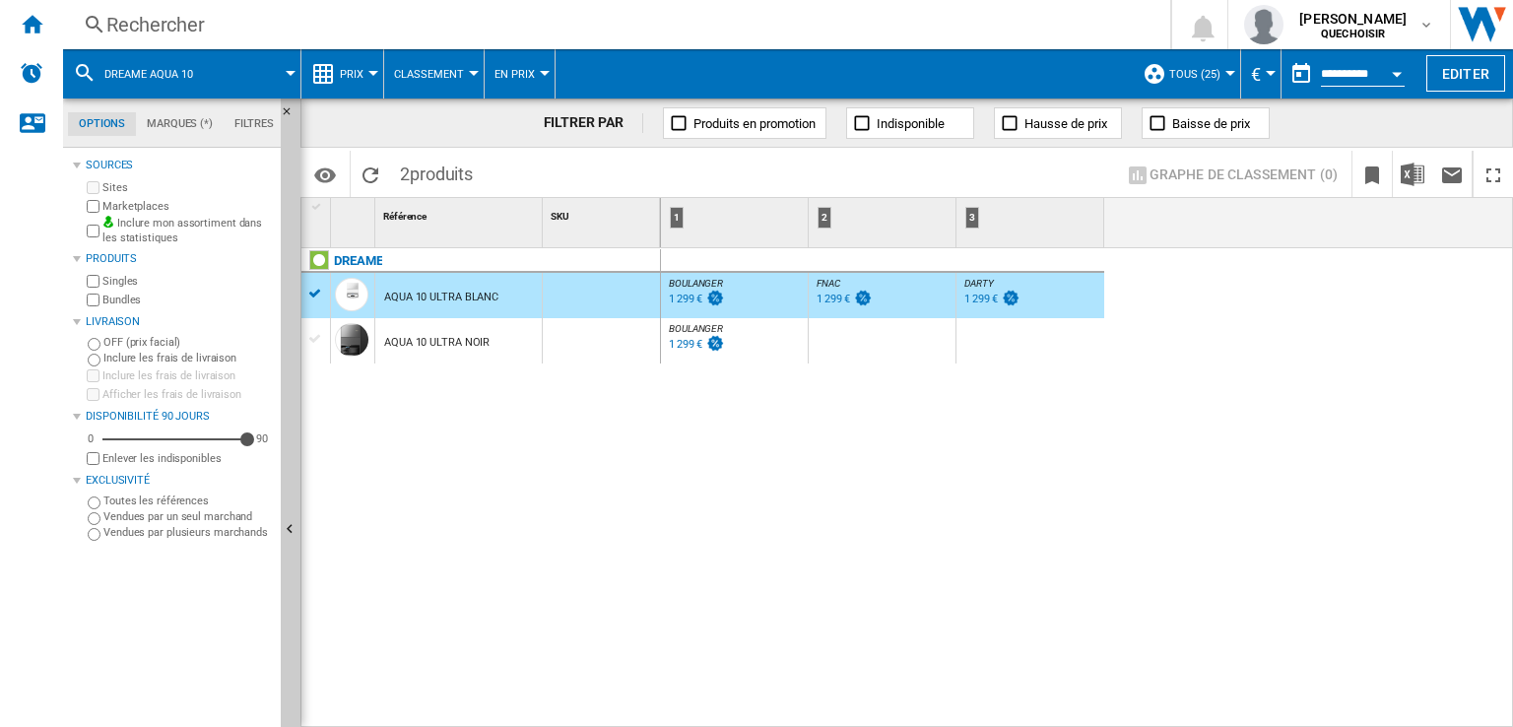
click at [406, 346] on div "AQUA 10 ULTRA NOIR" at bounding box center [436, 342] width 105 height 45
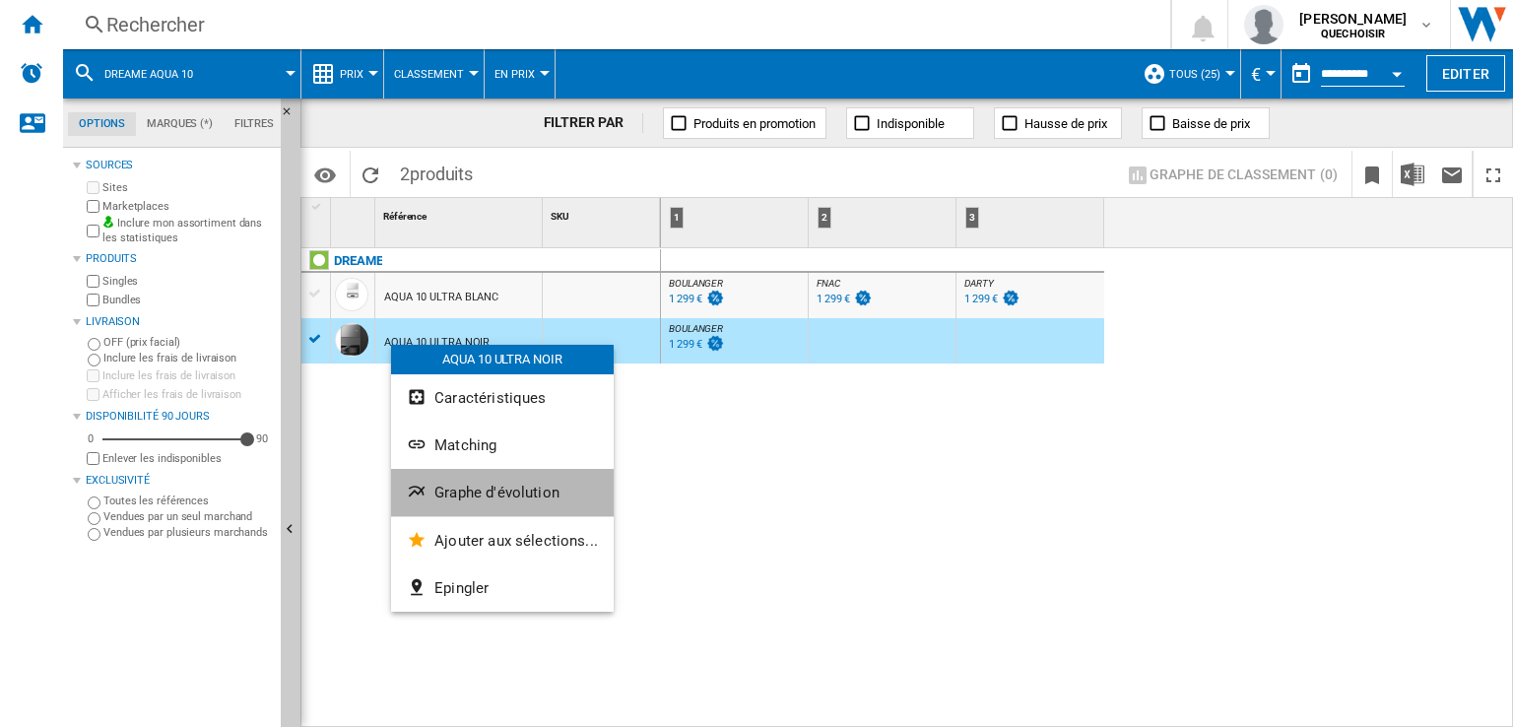
click at [546, 481] on button "Graphe d'évolution" at bounding box center [502, 492] width 223 height 47
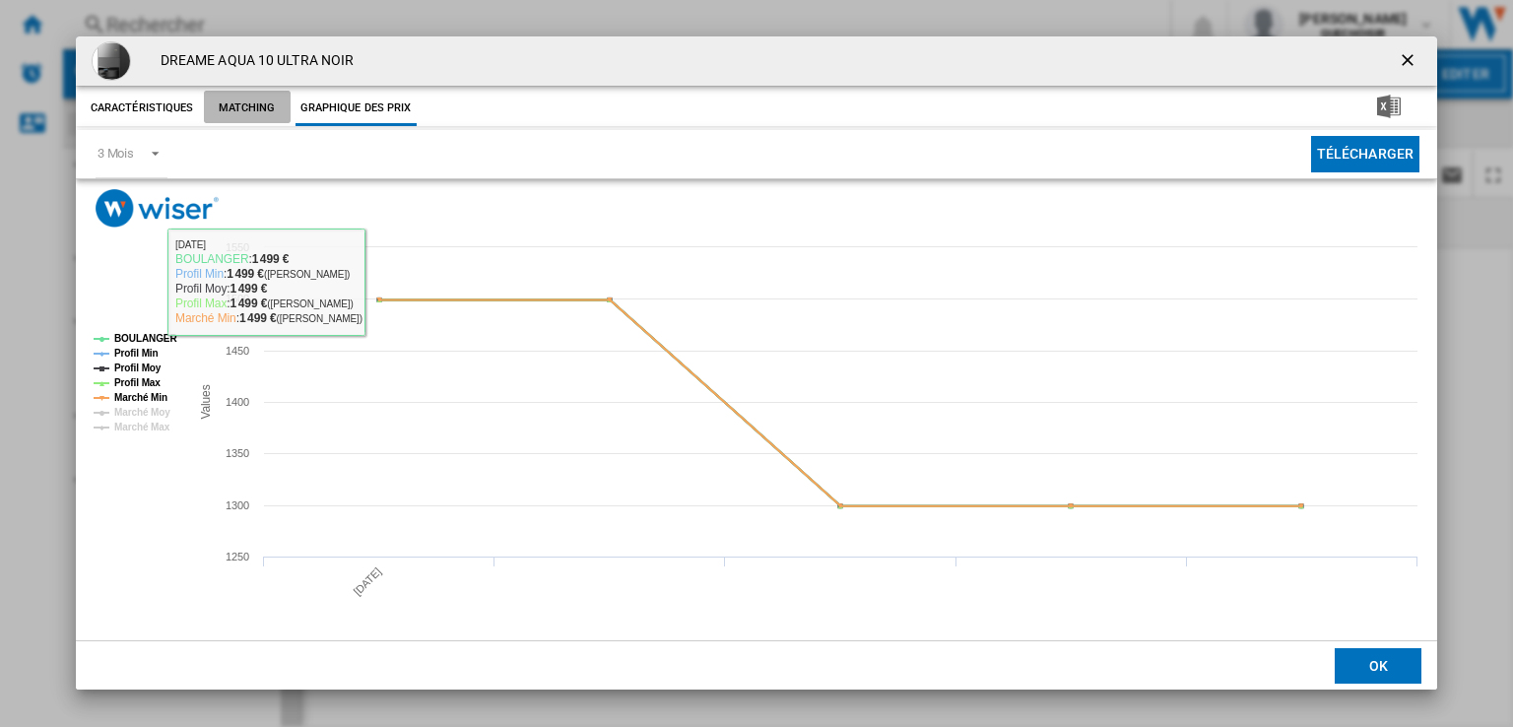
click at [239, 109] on button "Matching" at bounding box center [247, 108] width 87 height 35
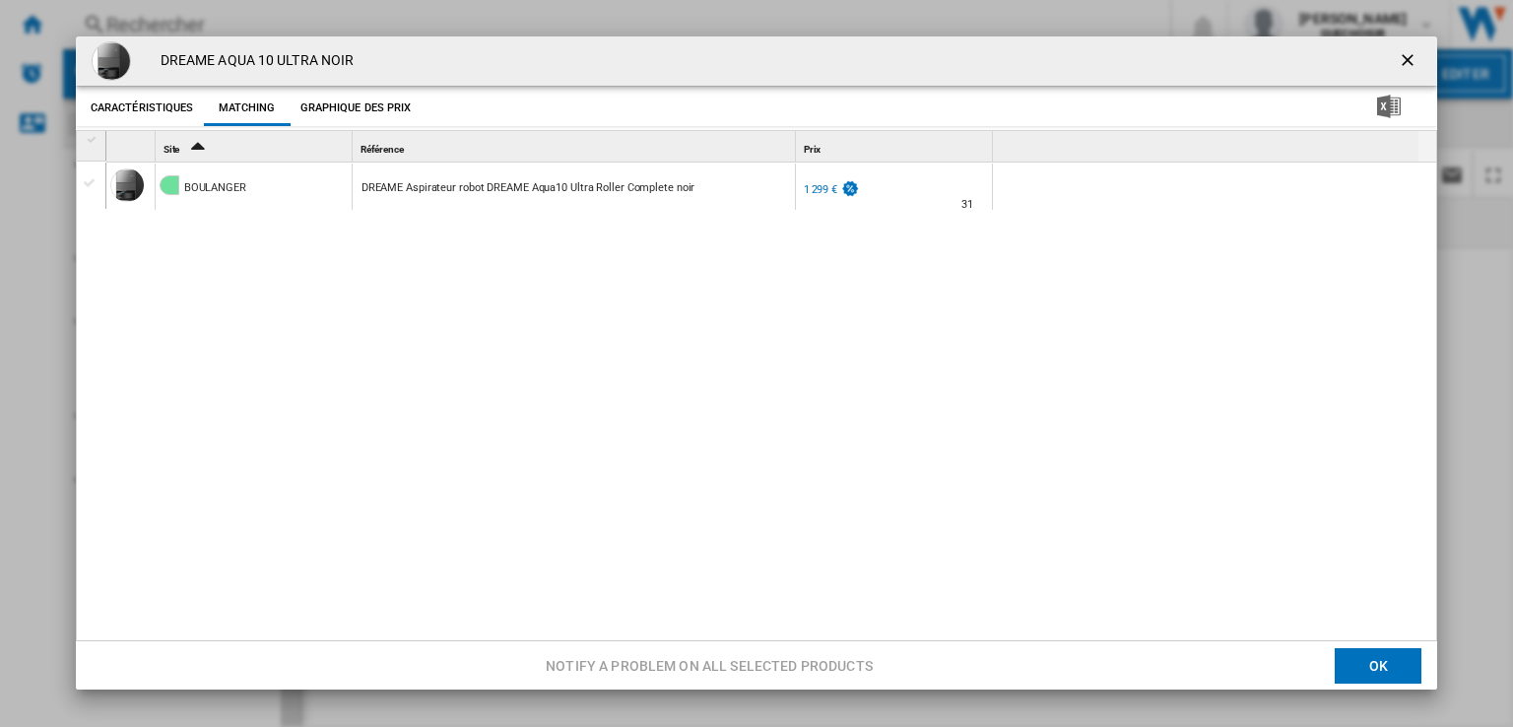
click at [532, 294] on div "[PERSON_NAME] DREAME Aspirateur robot DREAME Aqua10 Ultra Roller Complete noir …" at bounding box center [767, 404] width 1322 height 482
click at [1398, 56] on ng-md-icon "getI18NText('BUTTONS.CLOSE_DIALOG')" at bounding box center [1410, 62] width 24 height 24
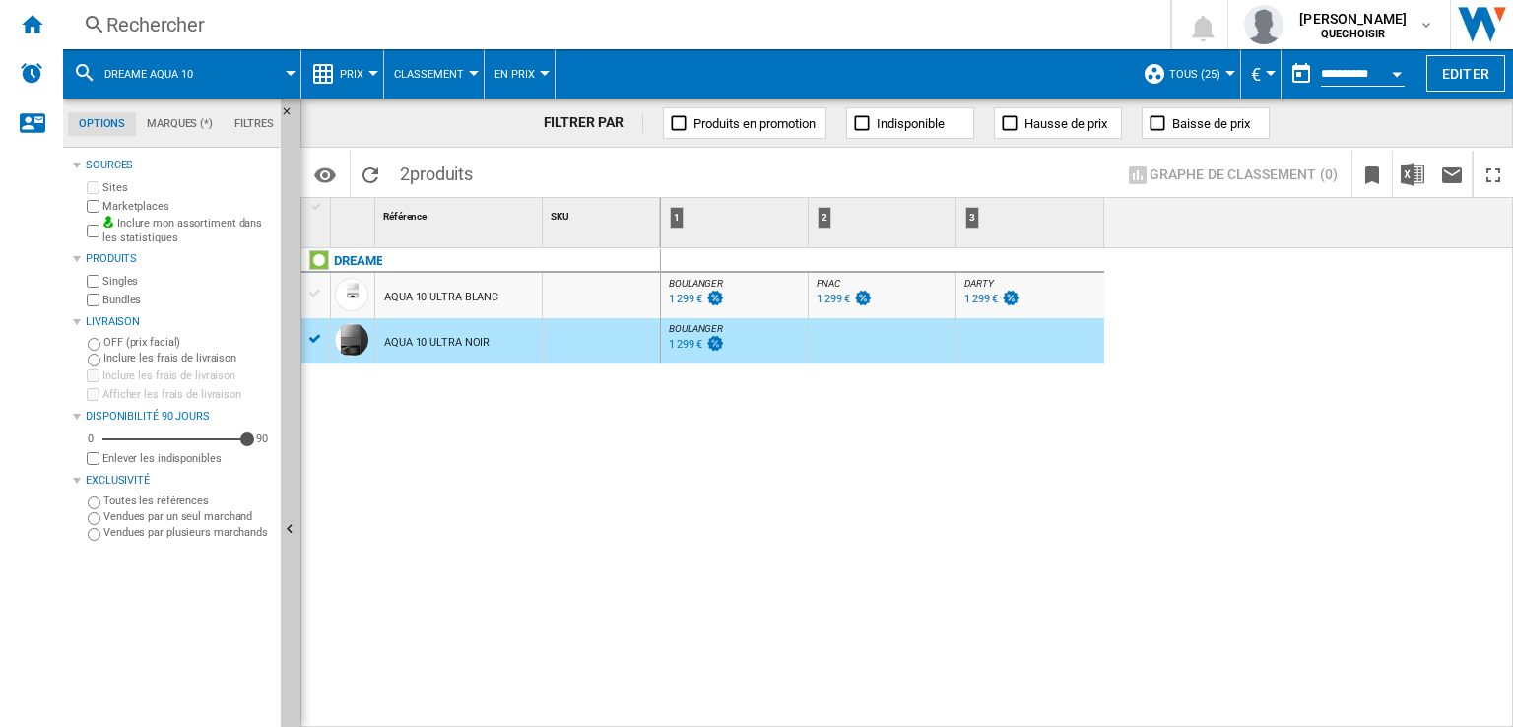
click at [339, 26] on div "Rechercher" at bounding box center [612, 25] width 1013 height 28
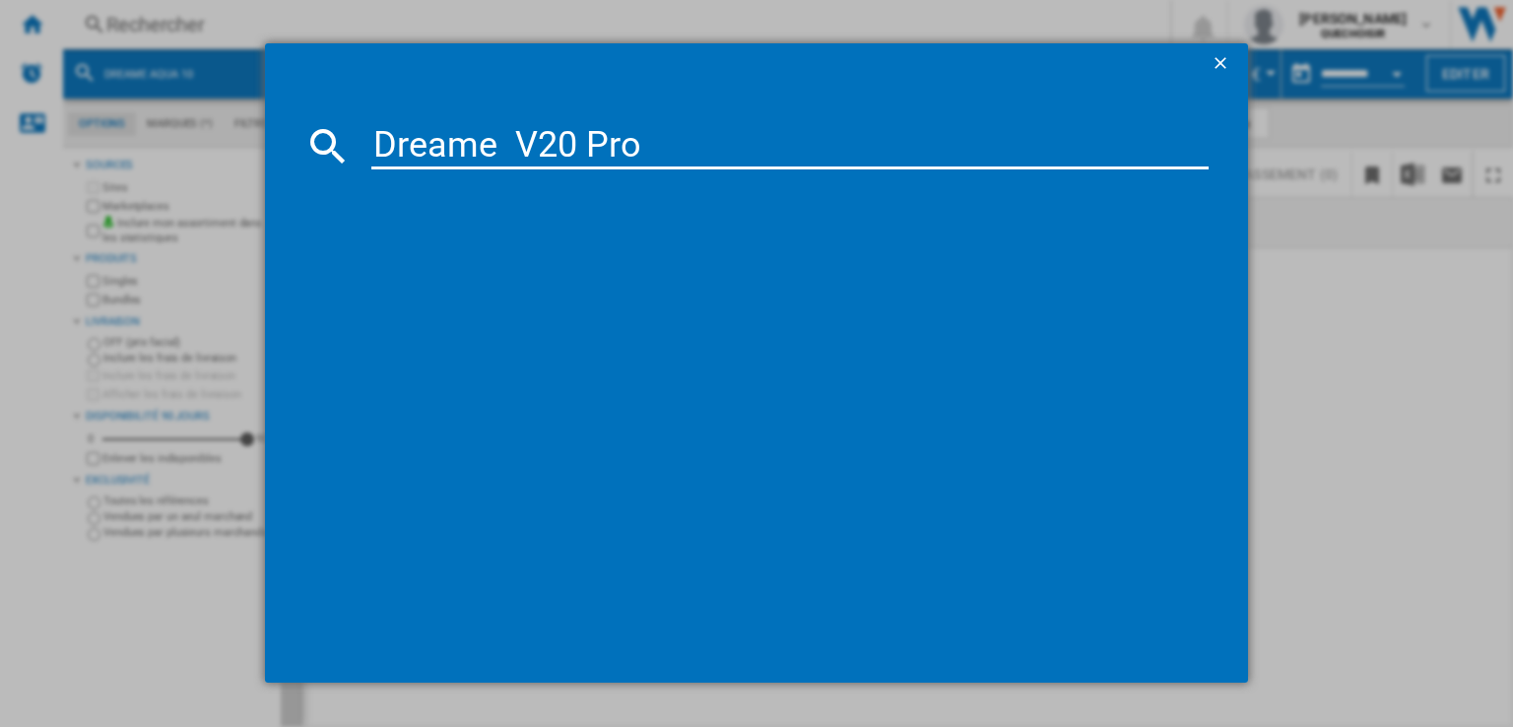
drag, startPoint x: 501, startPoint y: 139, endPoint x: 517, endPoint y: 139, distance: 15.8
click at [517, 139] on input "Dreame V20 Pro" at bounding box center [789, 145] width 837 height 47
drag, startPoint x: 622, startPoint y: 147, endPoint x: 970, endPoint y: 161, distance: 349.0
click at [898, 162] on input "Dreame V20 Pro" at bounding box center [789, 145] width 837 height 47
type input "Dreame V20"
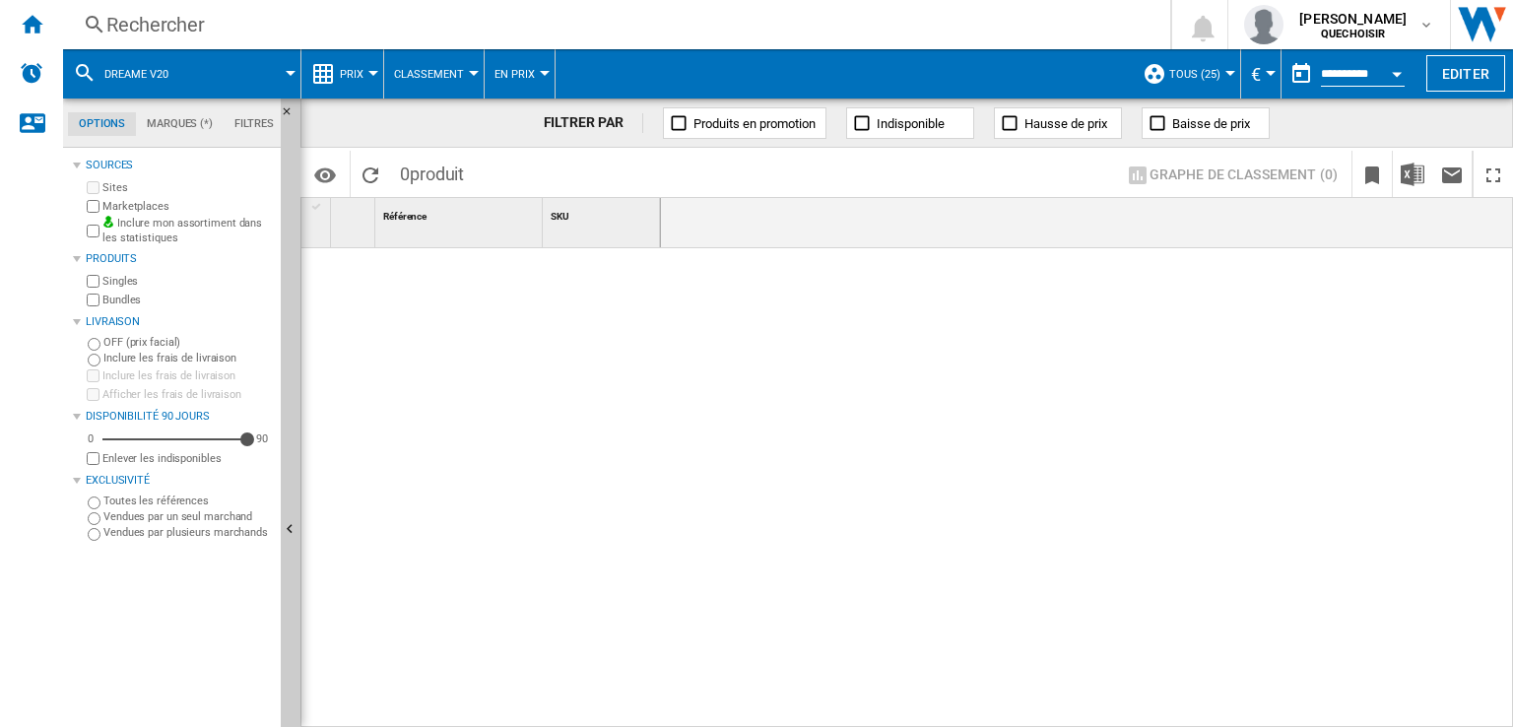
click at [504, 18] on div "Rechercher" at bounding box center [612, 25] width 1013 height 28
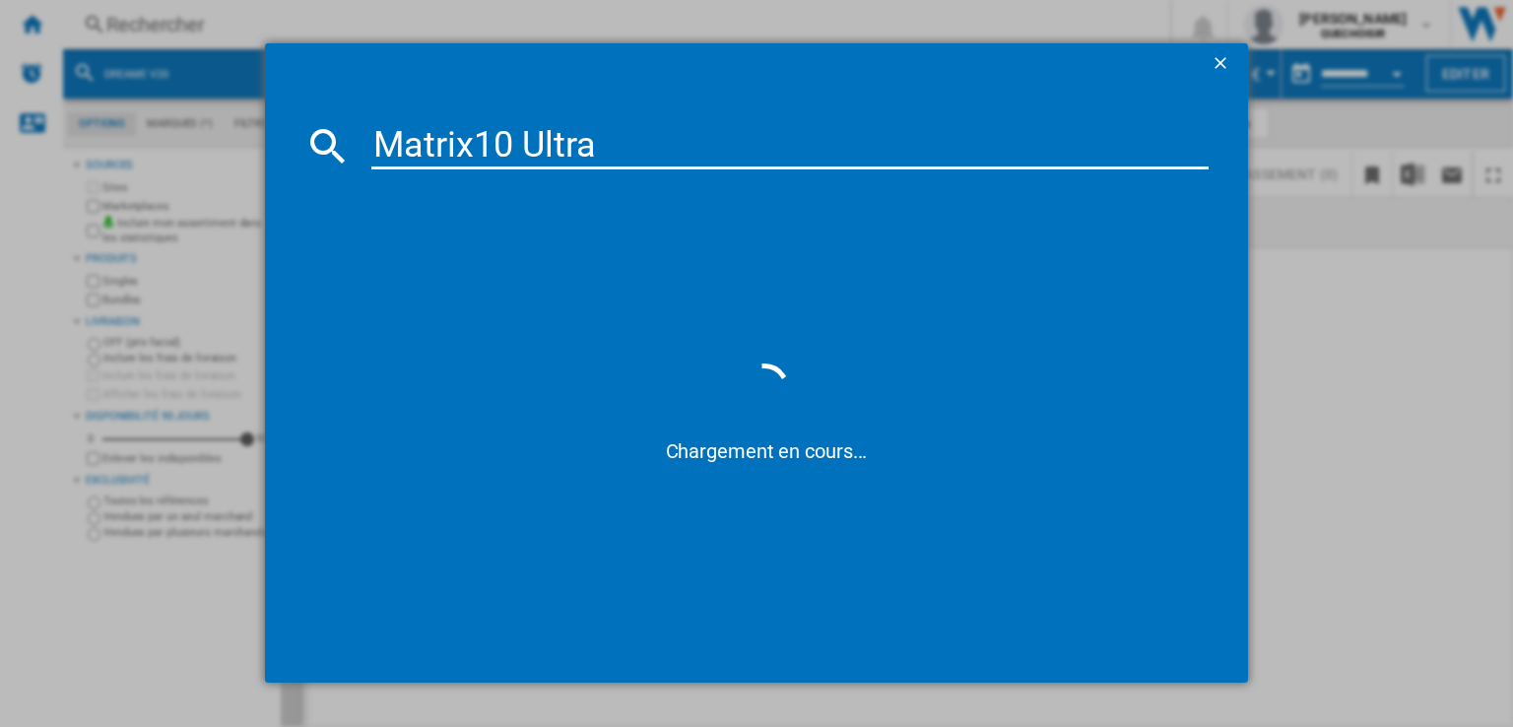
click at [481, 125] on md-dialog-content "Matrix10 Ultra Chargement en cours..." at bounding box center [756, 383] width 983 height 600
click at [480, 138] on input "Matrix10 Ultra" at bounding box center [789, 145] width 837 height 47
type input "Matrix 10 Ultra"
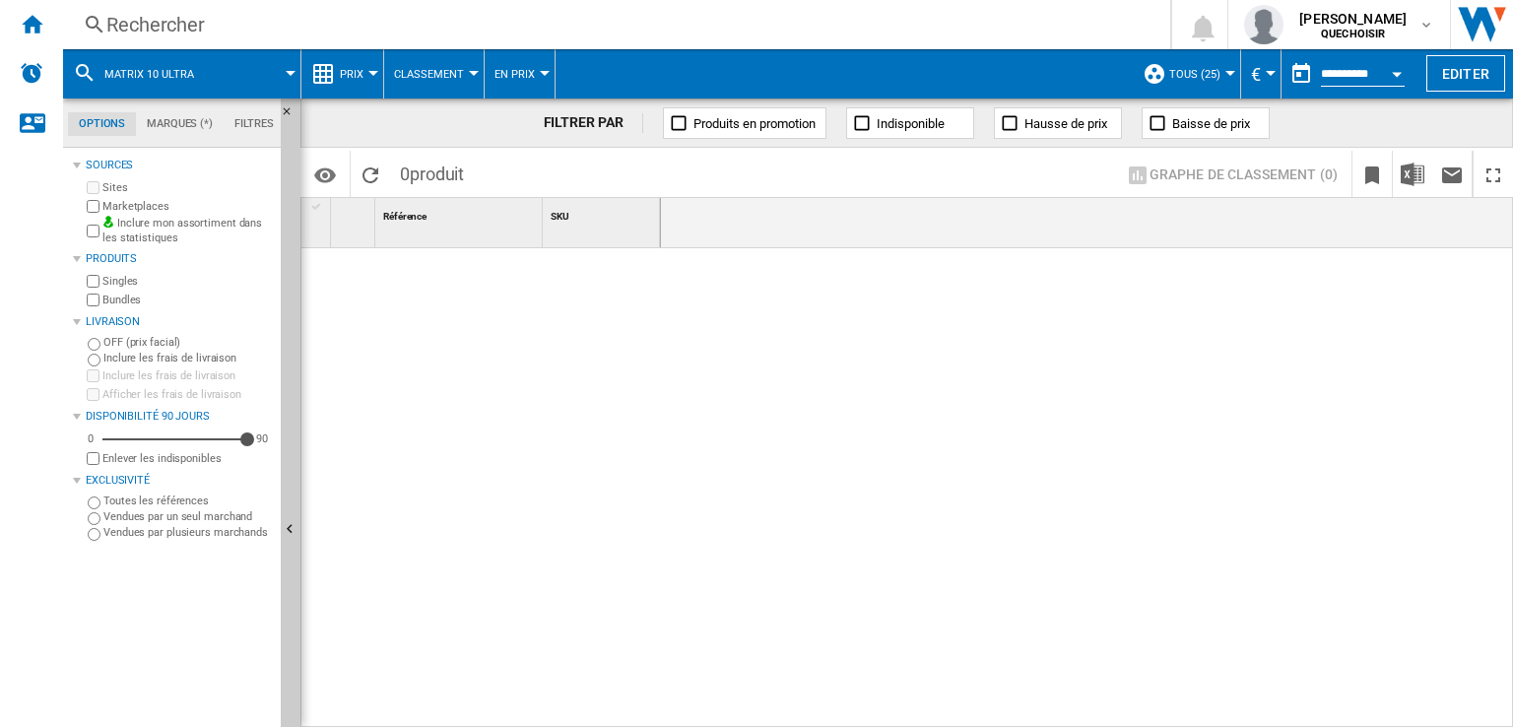
click at [378, 17] on div "Rechercher" at bounding box center [612, 25] width 1013 height 28
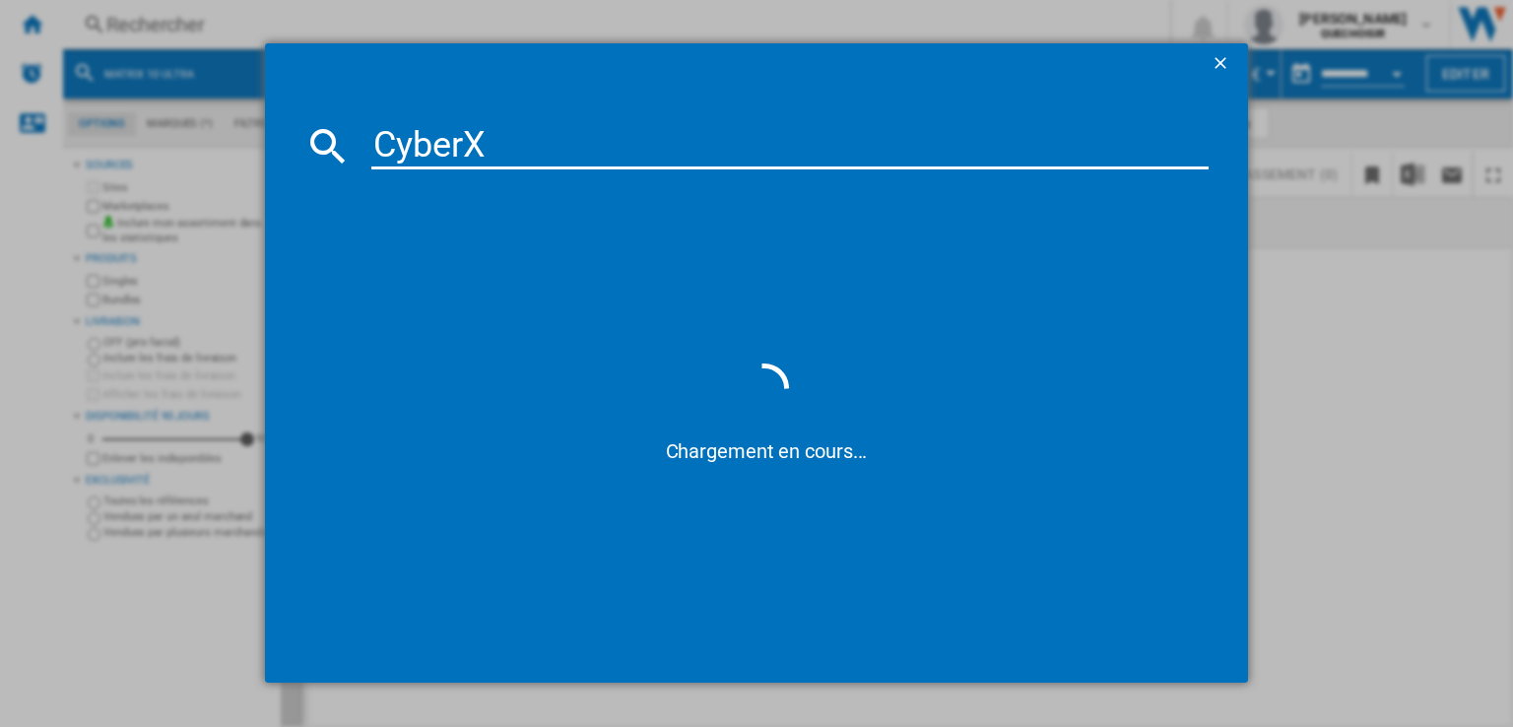
type input "Cyber X"
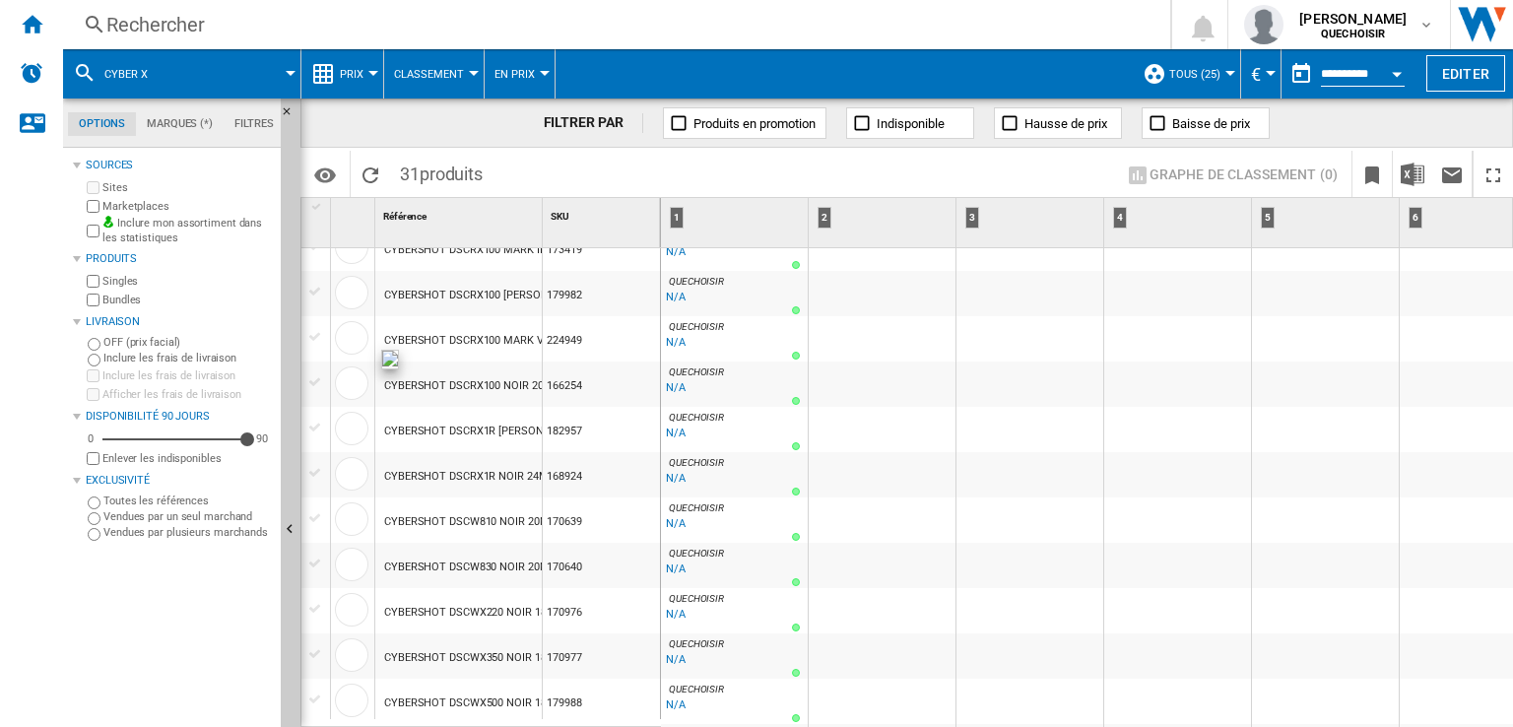
scroll to position [973, 0]
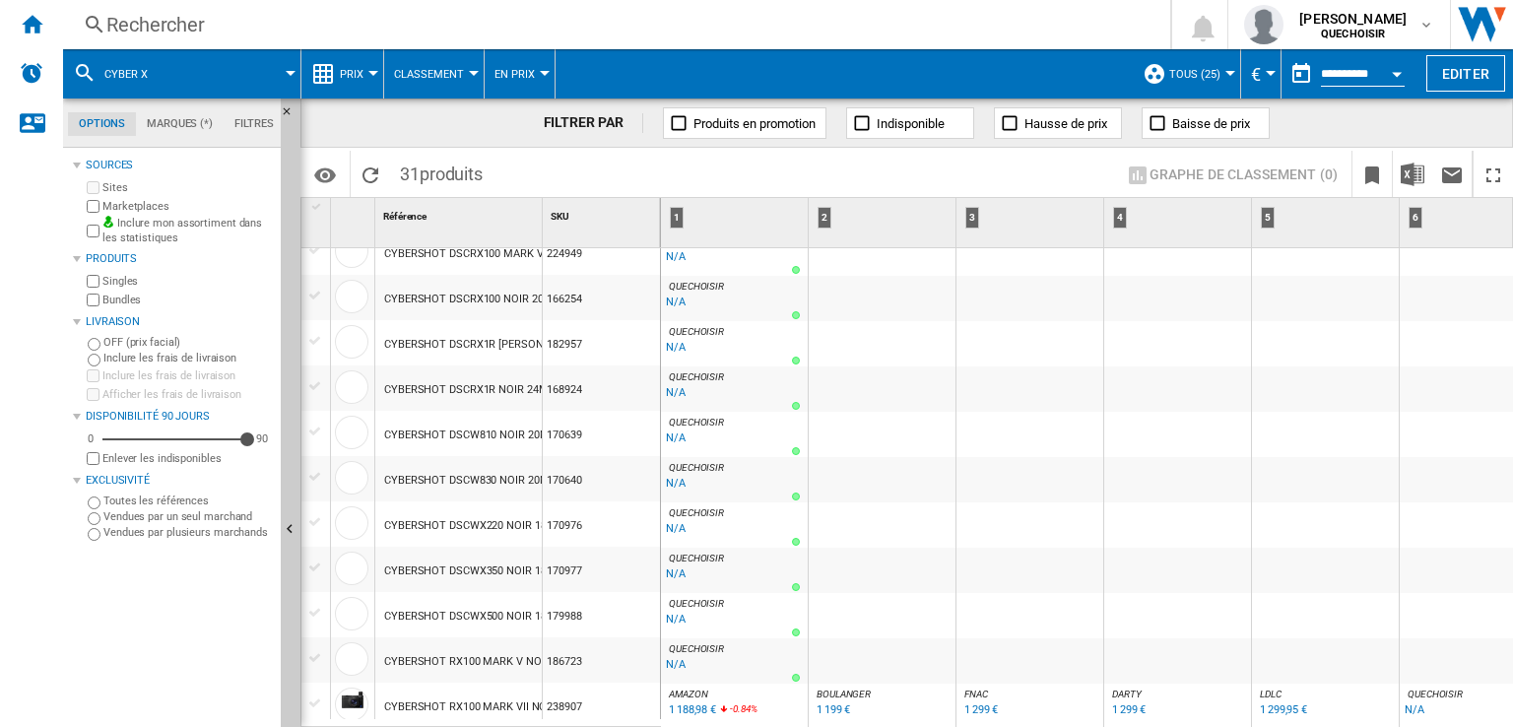
click at [492, 38] on div "Rechercher Rechercher 0 [PERSON_NAME] QUECHOISIR QUECHOISIR Mes paramètres Se d…" at bounding box center [788, 24] width 1450 height 49
click at [559, 44] on div "Rechercher Rechercher 0 [PERSON_NAME] QUECHOISIR QUECHOISIR Mes paramètres Se d…" at bounding box center [788, 24] width 1450 height 49
click at [569, 31] on div "Rechercher" at bounding box center [612, 25] width 1013 height 28
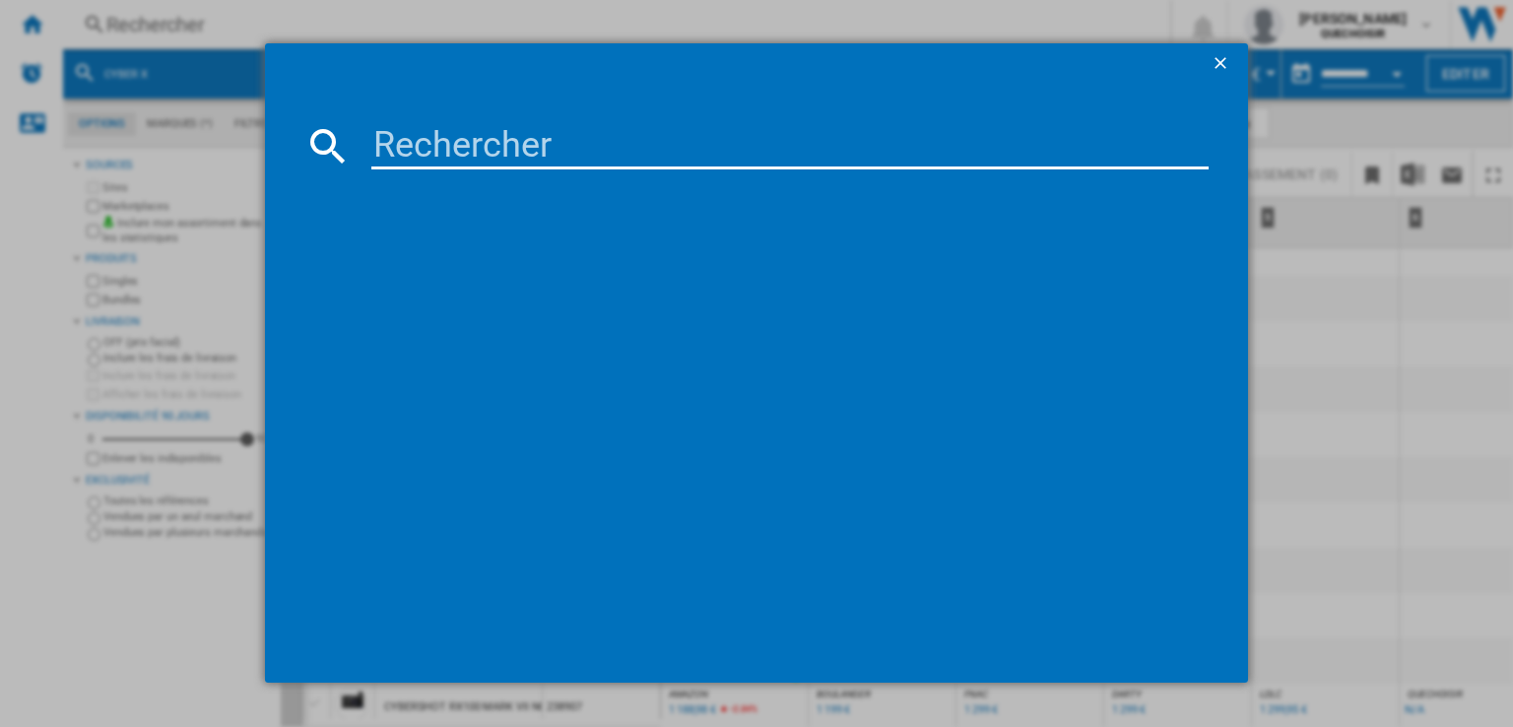
drag, startPoint x: 624, startPoint y: 122, endPoint x: 624, endPoint y: 135, distance: 12.8
click at [624, 130] on input at bounding box center [789, 145] width 837 height 47
type input "dreame Cyber"
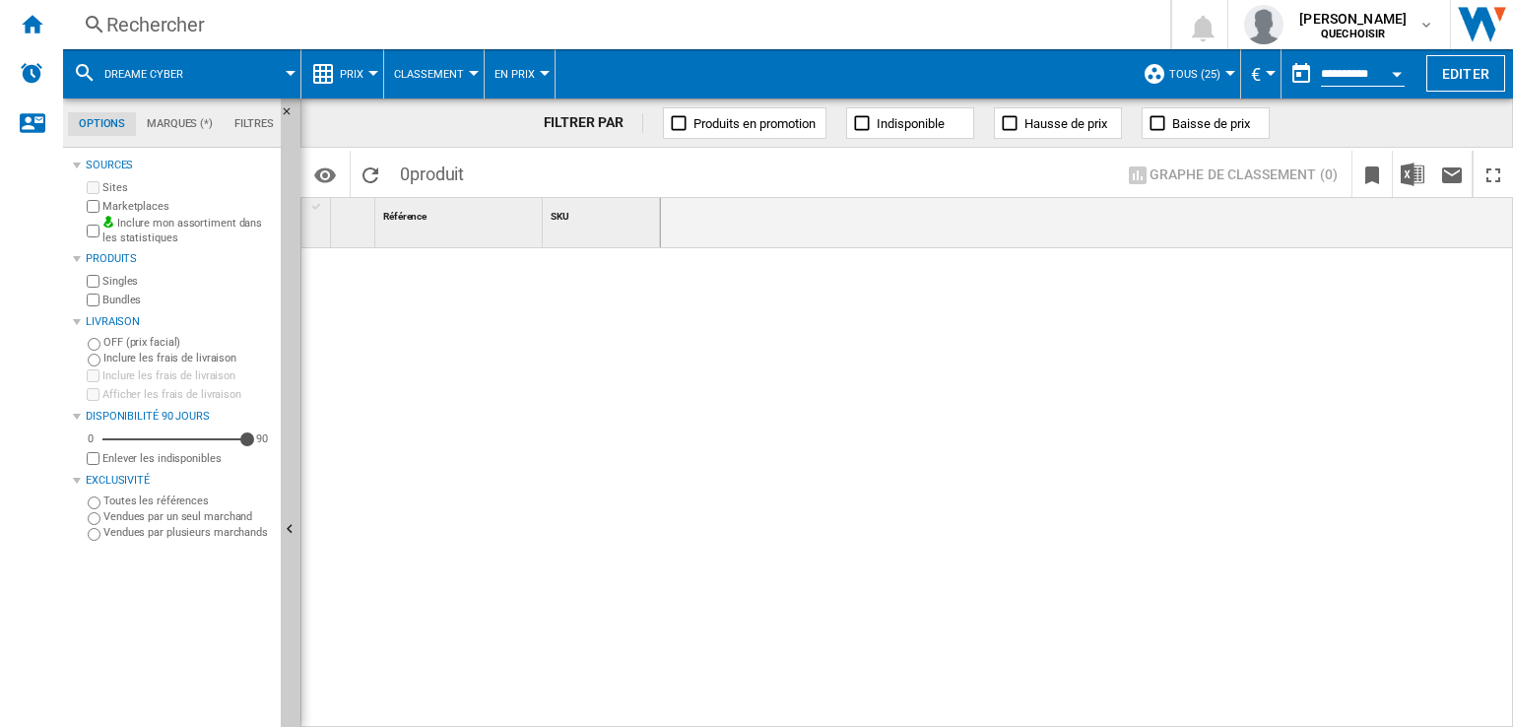
click at [335, 33] on div "Rechercher" at bounding box center [612, 25] width 1013 height 28
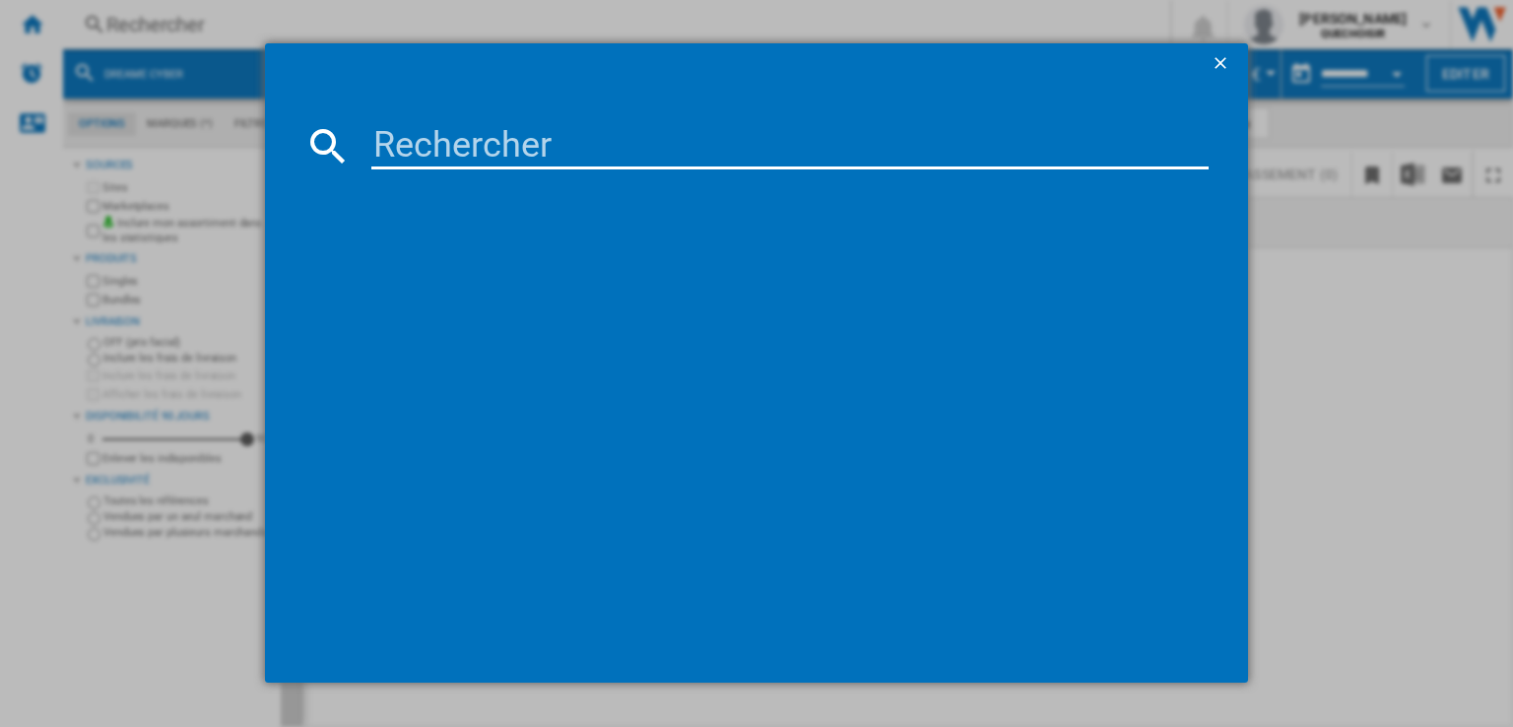
click at [467, 23] on div at bounding box center [756, 363] width 1513 height 726
click at [469, 127] on input at bounding box center [789, 145] width 837 height 47
paste input "Siemens EX87BNX68E"
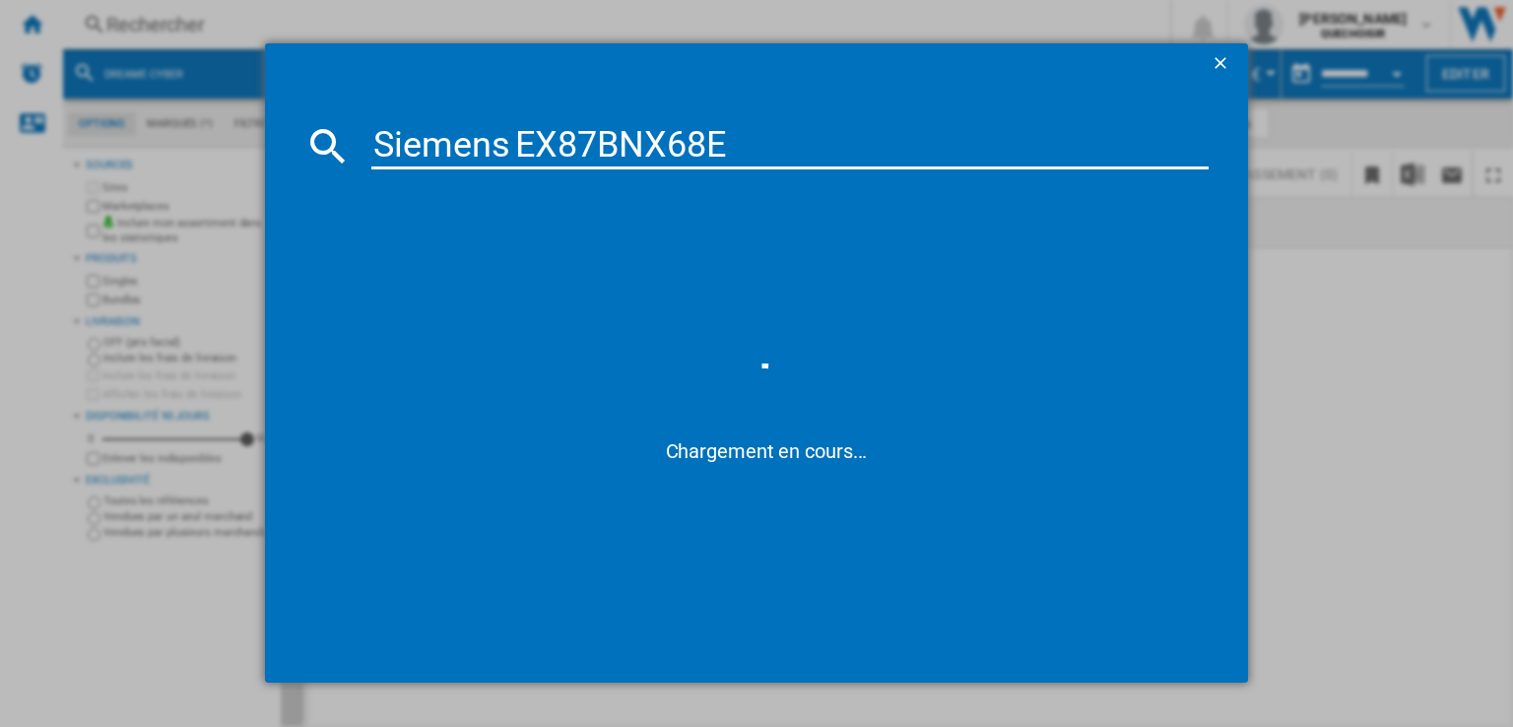
click at [513, 141] on input "Siemens EX87BNX68E" at bounding box center [789, 145] width 837 height 47
type input "Siemens EX87BNX68E"
